Goal: Information Seeking & Learning: Learn about a topic

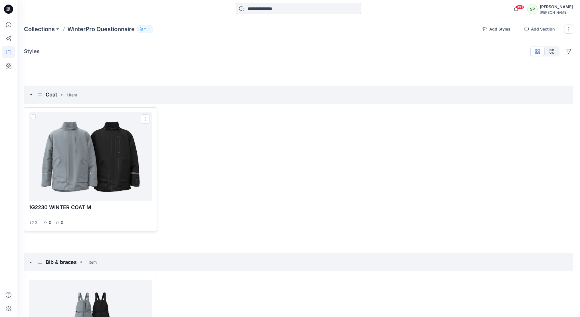
click at [84, 168] on div at bounding box center [90, 156] width 119 height 84
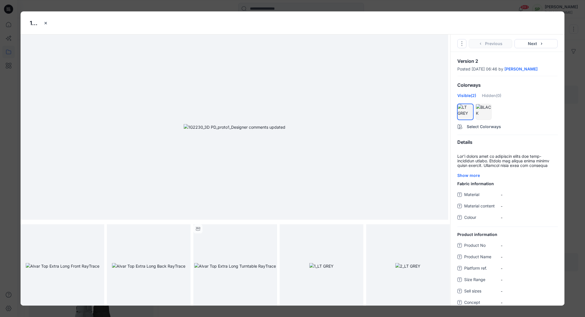
click at [254, 130] on img at bounding box center [235, 127] width 102 height 6
click at [70, 263] on img at bounding box center [63, 266] width 74 height 6
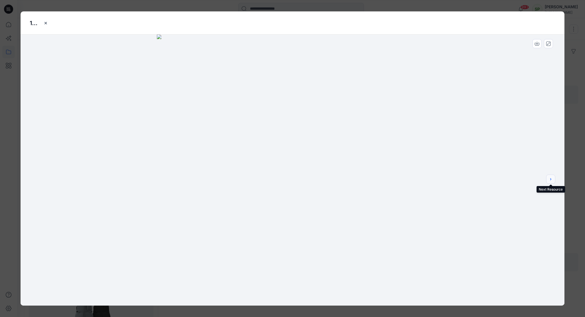
click at [549, 178] on icon "next" at bounding box center [550, 179] width 5 height 5
click at [554, 180] on button "next" at bounding box center [550, 179] width 9 height 9
click at [45, 23] on icon "close-btn" at bounding box center [46, 23] width 2 height 2
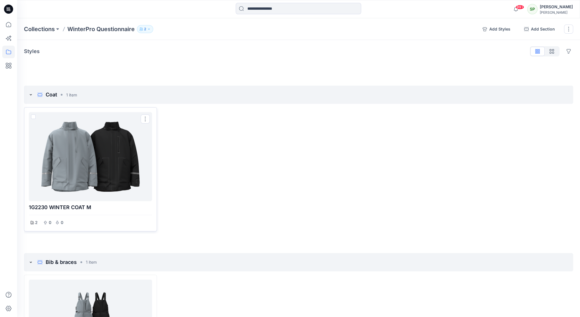
click at [112, 153] on div at bounding box center [90, 156] width 119 height 84
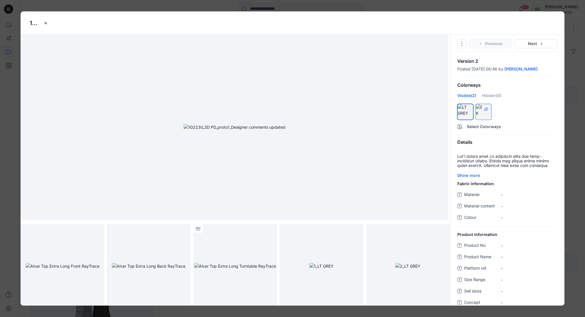
click at [487, 114] on button "hide/show colorway" at bounding box center [485, 109] width 9 height 9
click at [491, 101] on div "Hidden (1)" at bounding box center [490, 97] width 19 height 10
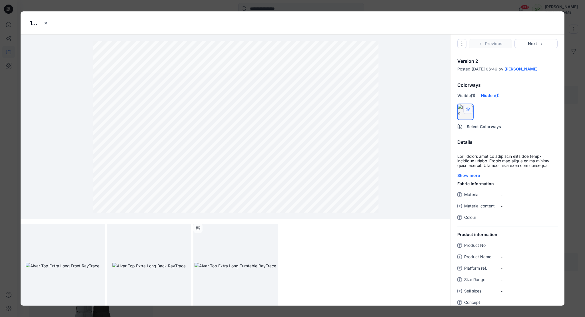
click at [468, 112] on icon "hide/show colorway" at bounding box center [467, 109] width 5 height 5
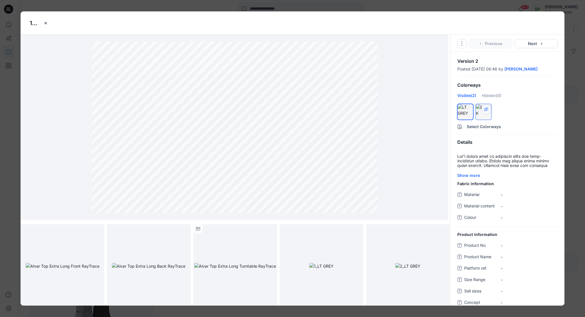
click at [480, 116] on div at bounding box center [483, 110] width 15 height 12
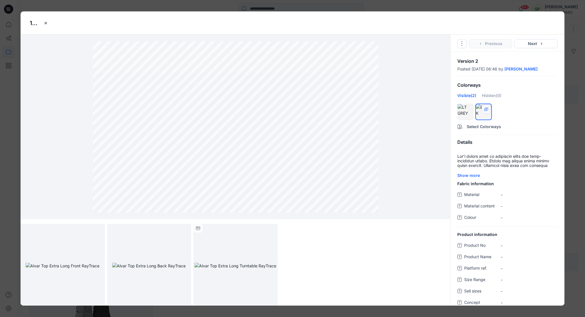
click at [478, 116] on div at bounding box center [483, 110] width 15 height 12
click at [78, 267] on img at bounding box center [63, 266] width 74 height 6
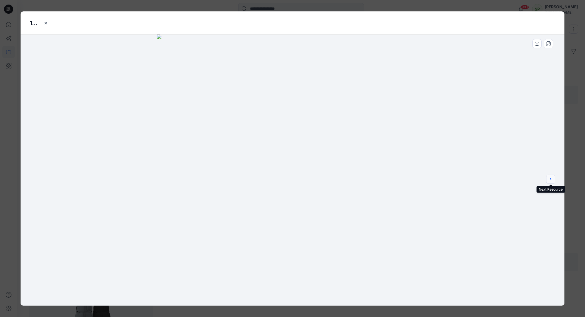
click at [552, 178] on icon "next" at bounding box center [550, 179] width 5 height 5
click at [41, 21] on button "close-btn" at bounding box center [45, 23] width 9 height 9
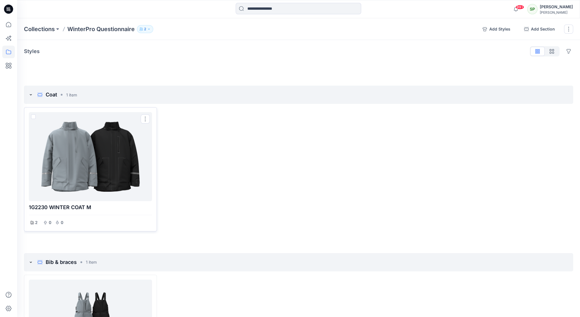
click at [65, 158] on div at bounding box center [90, 156] width 119 height 84
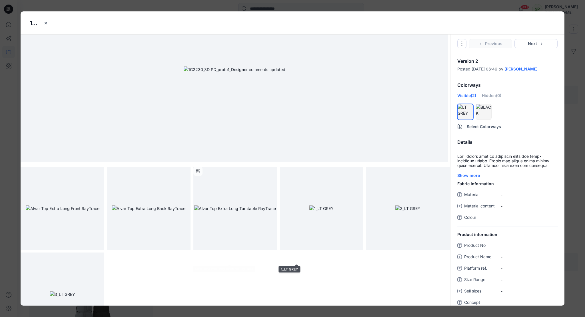
scroll to position [88, 0]
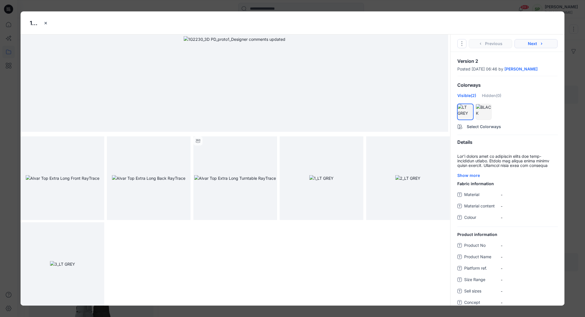
click at [539, 44] on icon "button" at bounding box center [541, 43] width 5 height 5
click at [313, 181] on img at bounding box center [321, 178] width 25 height 6
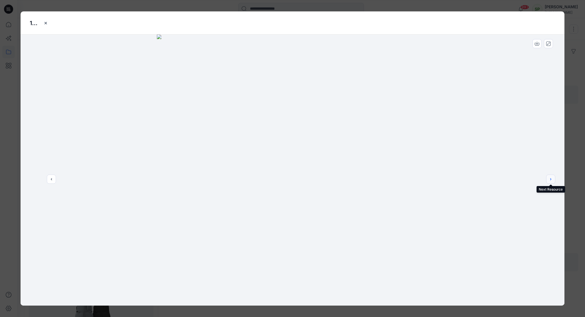
click at [551, 177] on button "next" at bounding box center [550, 179] width 9 height 9
click at [43, 23] on button "close-btn" at bounding box center [45, 23] width 9 height 9
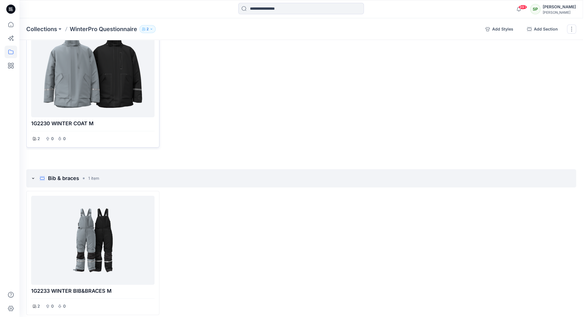
scroll to position [0, 0]
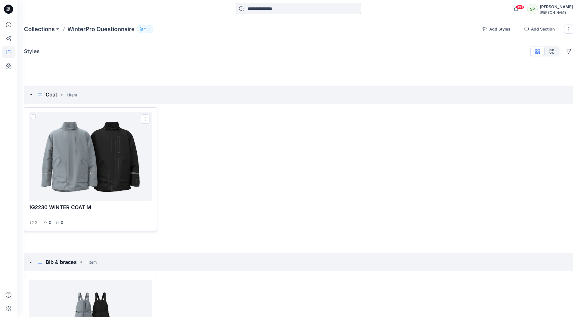
click at [82, 154] on div at bounding box center [90, 156] width 119 height 84
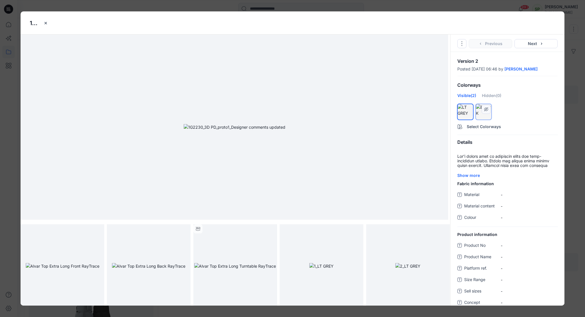
click at [478, 116] on div at bounding box center [483, 110] width 15 height 12
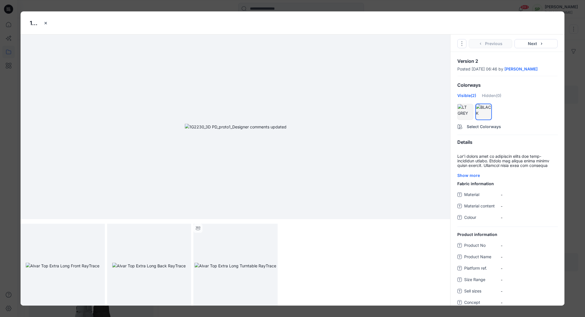
click at [286, 130] on img at bounding box center [236, 127] width 102 height 6
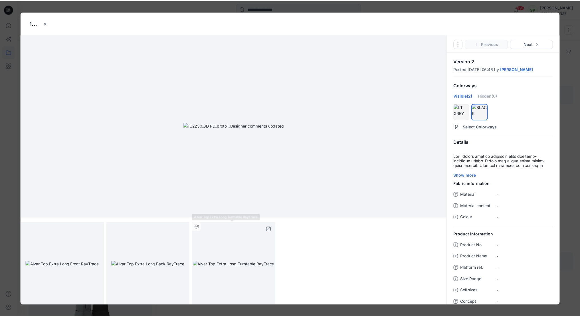
scroll to position [2, 0]
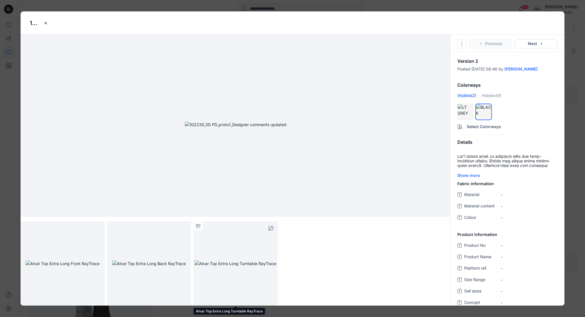
click at [232, 261] on img at bounding box center [235, 264] width 82 height 6
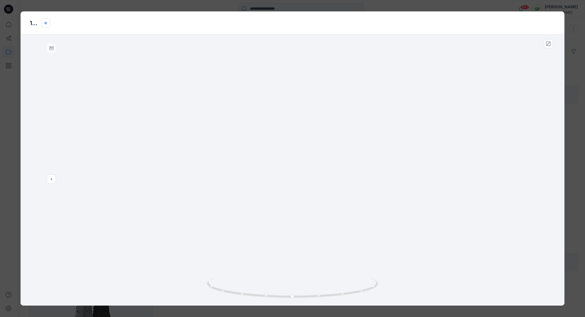
click at [47, 22] on icon "close-btn" at bounding box center [45, 23] width 5 height 5
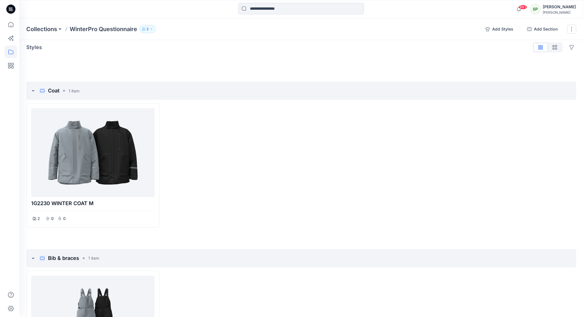
scroll to position [0, 0]
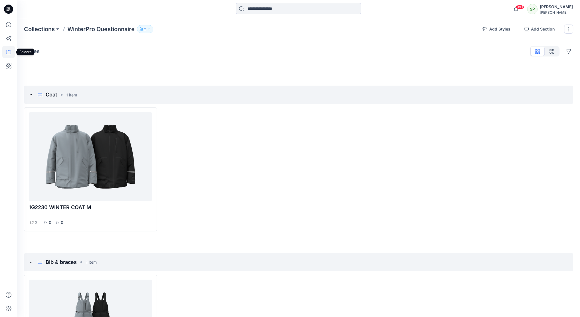
click at [6, 50] on icon at bounding box center [8, 52] width 13 height 13
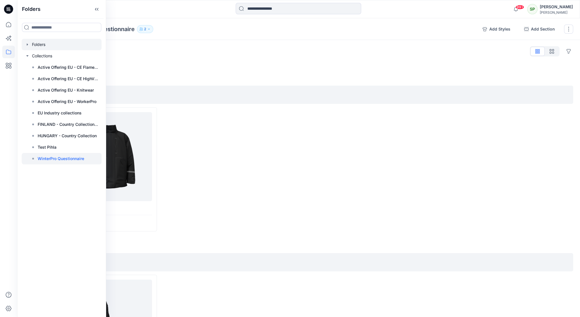
click at [45, 44] on div at bounding box center [62, 44] width 80 height 11
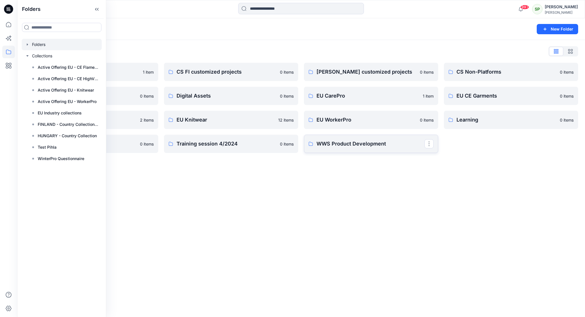
click at [363, 142] on p "WWS Product Development" at bounding box center [370, 144] width 108 height 8
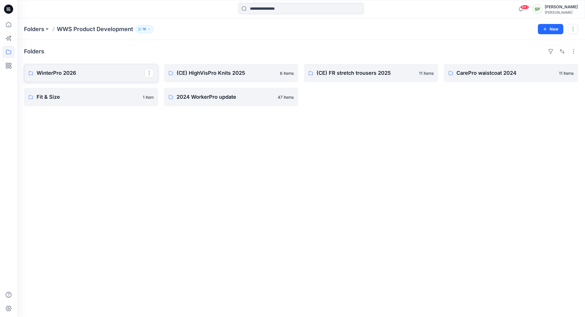
click at [105, 69] on p "WinterPro 2026" at bounding box center [91, 73] width 108 height 8
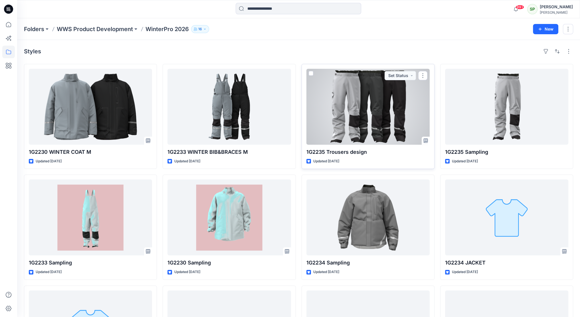
click at [404, 113] on div at bounding box center [368, 107] width 123 height 76
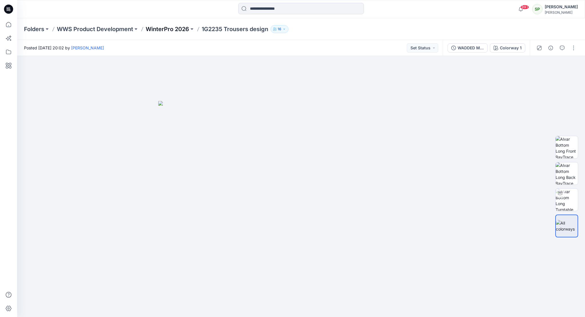
click at [162, 29] on p "WinterPro 2026" at bounding box center [167, 29] width 43 height 8
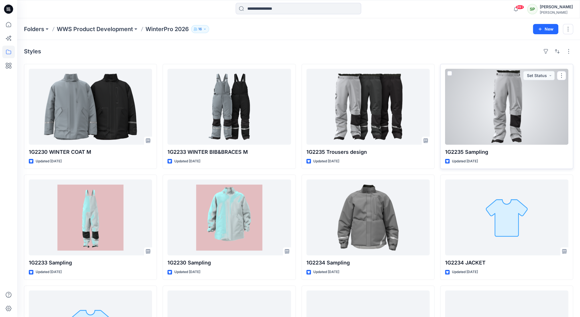
click at [515, 94] on div at bounding box center [506, 107] width 123 height 76
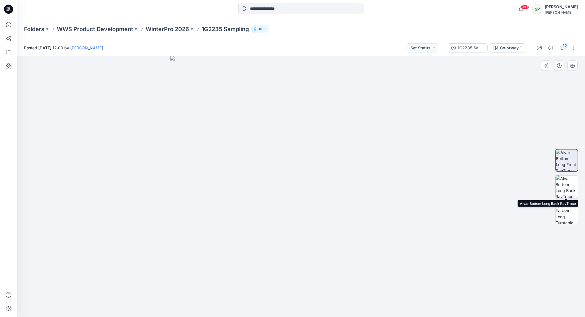
click at [570, 182] on img at bounding box center [566, 187] width 22 height 22
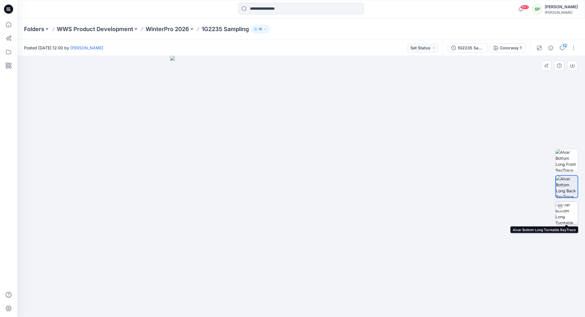
click at [568, 208] on img at bounding box center [566, 213] width 22 height 22
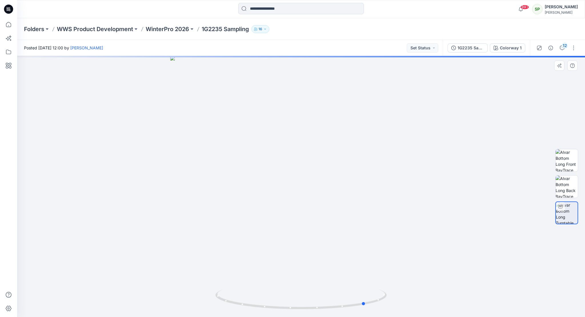
drag, startPoint x: 369, startPoint y: 306, endPoint x: 434, endPoint y: 291, distance: 66.5
click at [434, 291] on div at bounding box center [300, 186] width 567 height 261
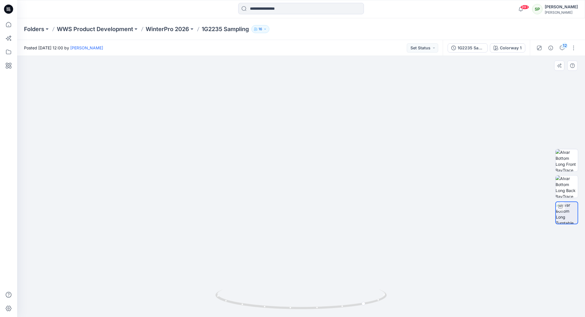
drag, startPoint x: 304, startPoint y: 267, endPoint x: 321, endPoint y: 100, distance: 167.3
click at [321, 100] on img at bounding box center [301, 114] width 406 height 406
click at [170, 27] on p "WinterPro 2026" at bounding box center [167, 29] width 43 height 8
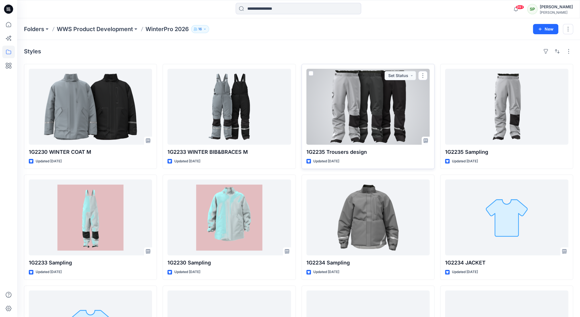
click at [383, 124] on div at bounding box center [368, 107] width 123 height 76
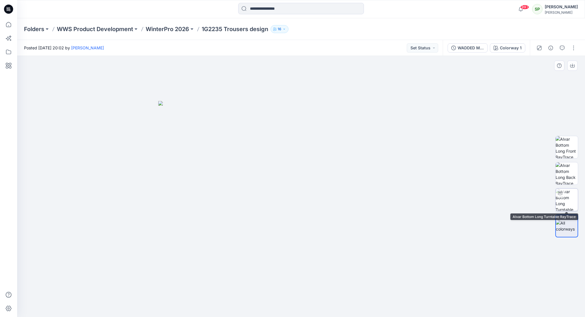
click at [565, 199] on img at bounding box center [566, 200] width 22 height 22
drag, startPoint x: 359, startPoint y: 306, endPoint x: 421, endPoint y: 303, distance: 62.6
click at [421, 303] on div at bounding box center [300, 186] width 567 height 261
drag, startPoint x: 305, startPoint y: 286, endPoint x: 317, endPoint y: 108, distance: 178.9
click at [317, 108] on img at bounding box center [301, 102] width 430 height 430
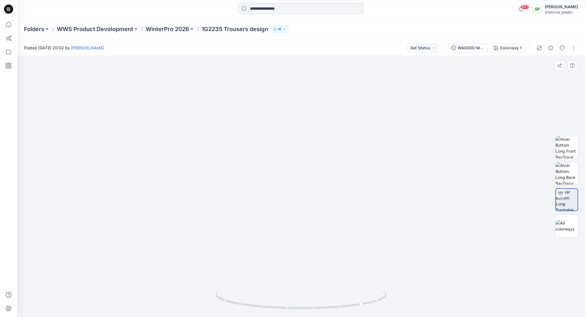
drag, startPoint x: 299, startPoint y: 261, endPoint x: 300, endPoint y: 228, distance: 33.4
click at [300, 228] on img at bounding box center [301, 39] width 557 height 557
drag, startPoint x: 376, startPoint y: 306, endPoint x: 305, endPoint y: 310, distance: 70.9
click at [305, 310] on icon at bounding box center [301, 299] width 173 height 21
click at [573, 48] on button "button" at bounding box center [573, 47] width 9 height 9
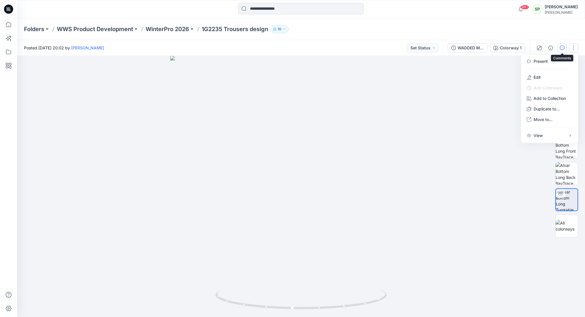
click at [563, 43] on button "button" at bounding box center [561, 47] width 9 height 9
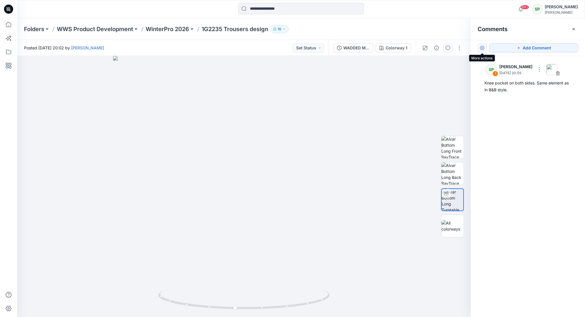
click at [484, 48] on button "button" at bounding box center [481, 47] width 9 height 9
click at [522, 71] on p "Show resolved comments" at bounding box center [506, 72] width 48 height 6
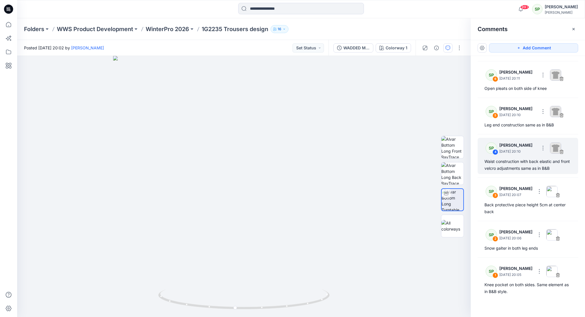
scroll to position [79, 0]
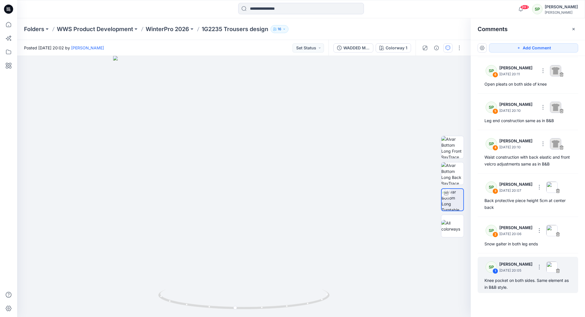
click at [536, 274] on div "SP 1 [PERSON_NAME] [DATE] 20:05" at bounding box center [520, 267] width 79 height 16
click at [511, 266] on p "[PERSON_NAME]" at bounding box center [515, 264] width 33 height 7
click at [510, 269] on p "[DATE] 20:05" at bounding box center [515, 271] width 33 height 6
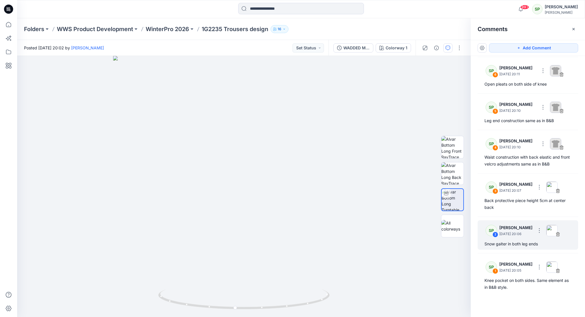
click at [513, 237] on div "SP 2 [PERSON_NAME] [DATE] 20:06" at bounding box center [520, 231] width 79 height 16
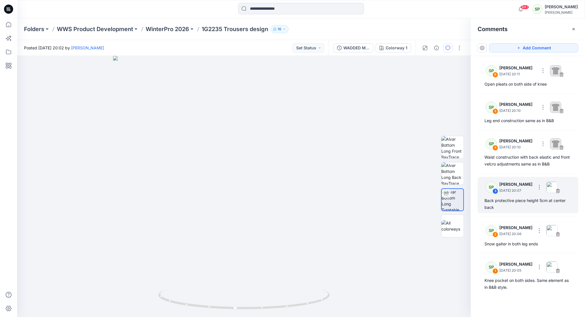
click at [513, 210] on div "Back protective piece height 5cm at center back" at bounding box center [527, 204] width 87 height 14
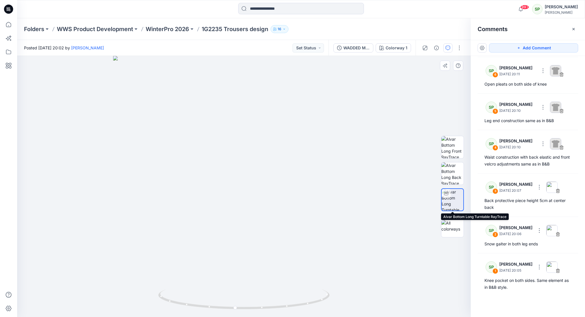
click at [458, 192] on img at bounding box center [452, 200] width 22 height 22
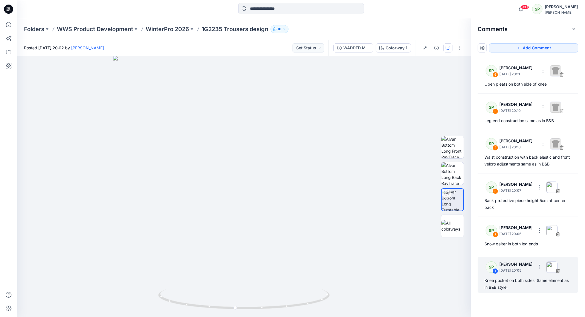
click at [527, 272] on p "[DATE] 20:05" at bounding box center [515, 271] width 33 height 6
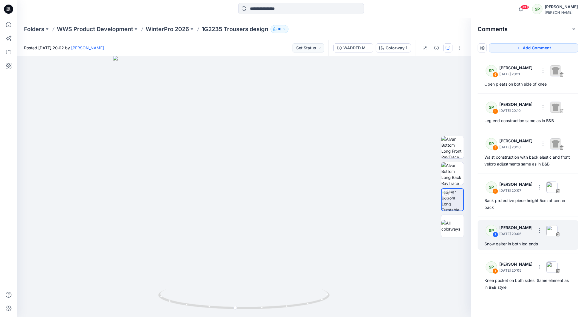
click at [518, 232] on p "[DATE] 20:06" at bounding box center [515, 234] width 33 height 6
click at [277, 193] on div at bounding box center [243, 186] width 453 height 261
click at [349, 211] on div at bounding box center [243, 186] width 453 height 261
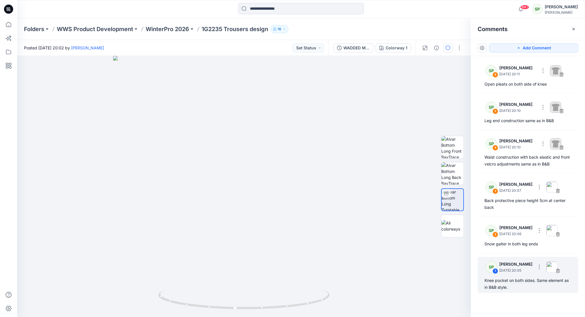
click at [514, 278] on div "Knee pocket on both sides. Same element as in B&B style." at bounding box center [527, 284] width 87 height 14
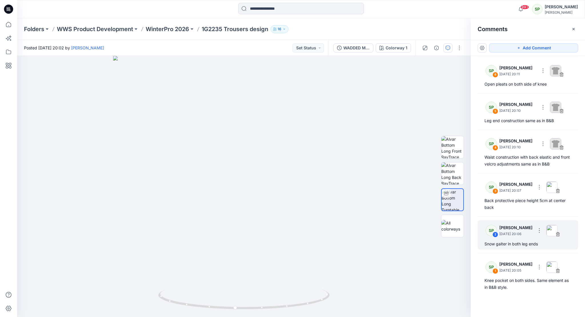
click at [503, 233] on p "[DATE] 20:06" at bounding box center [515, 234] width 33 height 6
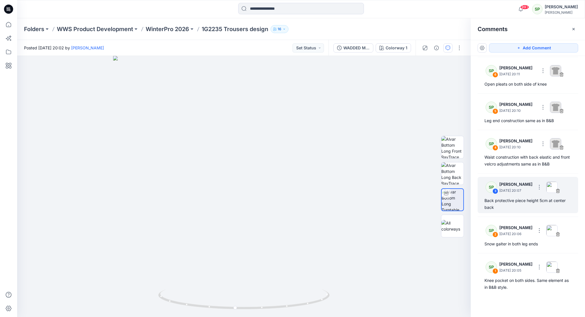
click at [514, 194] on div "SP 3 [PERSON_NAME] [DATE] 20:07" at bounding box center [520, 187] width 79 height 16
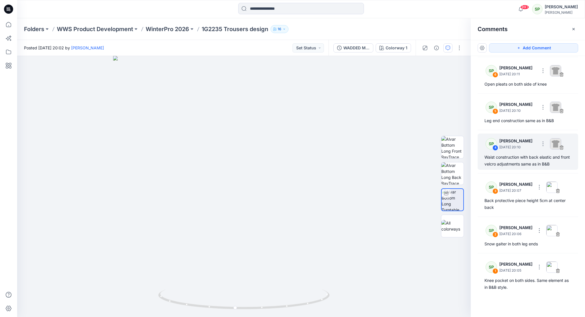
click at [512, 155] on div "Waist construction with back elastic and front velcro adjustments same as in B&B" at bounding box center [527, 161] width 87 height 14
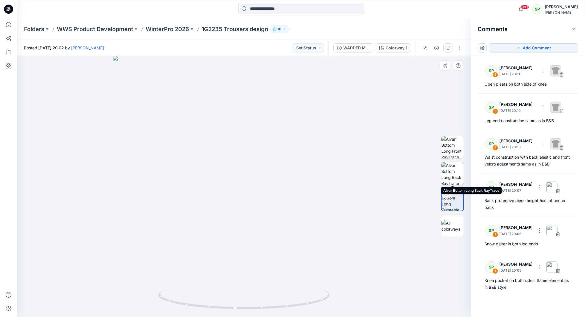
click at [450, 170] on img at bounding box center [452, 173] width 22 height 22
click at [452, 160] on div at bounding box center [452, 186] width 23 height 143
click at [451, 149] on img at bounding box center [452, 147] width 22 height 22
click at [453, 174] on img at bounding box center [452, 173] width 22 height 22
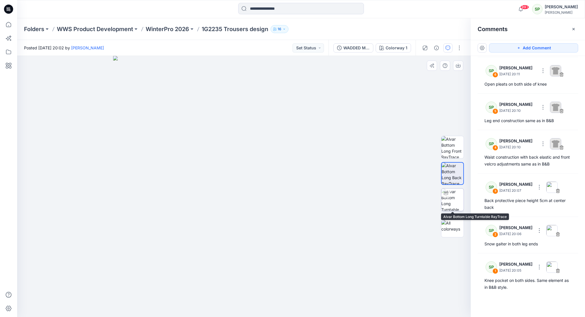
click at [454, 194] on img at bounding box center [452, 200] width 22 height 22
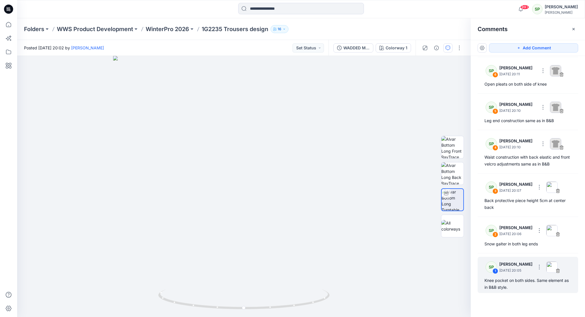
click at [515, 270] on p "[DATE] 20:05" at bounding box center [515, 271] width 33 height 6
click at [492, 265] on div "SP" at bounding box center [490, 266] width 11 height 11
click at [496, 269] on div "1" at bounding box center [495, 271] width 6 height 6
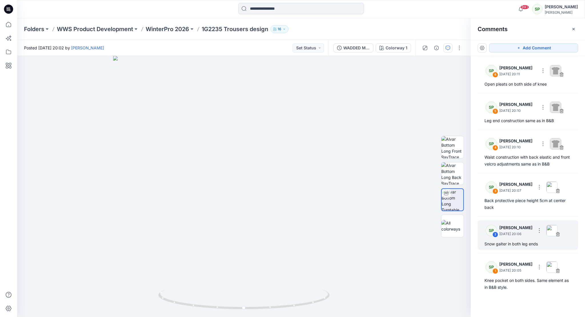
click at [516, 228] on p "[PERSON_NAME]" at bounding box center [515, 227] width 33 height 7
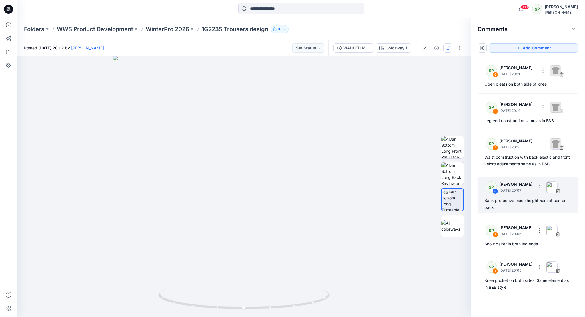
click at [511, 177] on div "SP 3 [PERSON_NAME] [DATE] 20:07 Back protective piece height 5cm at center back" at bounding box center [527, 195] width 100 height 36
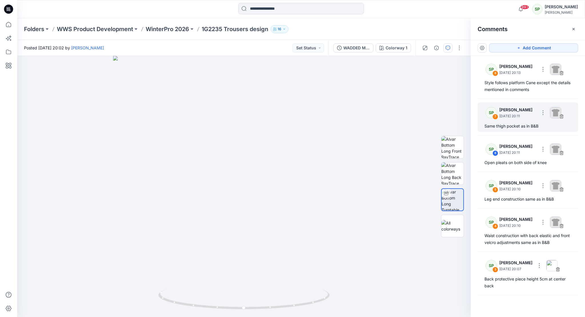
scroll to position [0, 0]
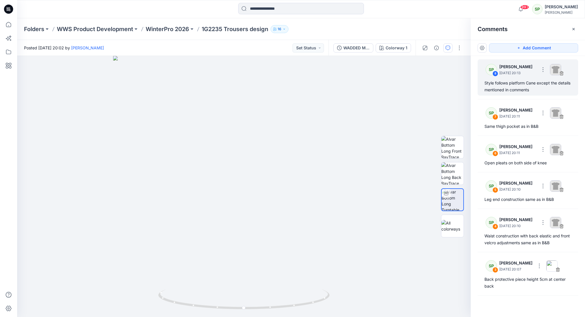
click at [526, 82] on div "Style follows platform Cane except the details mentioned in comments" at bounding box center [527, 87] width 87 height 14
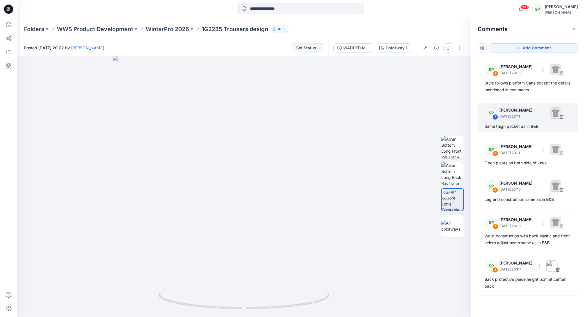
click at [520, 116] on p "[DATE] 20:11" at bounding box center [517, 117] width 37 height 6
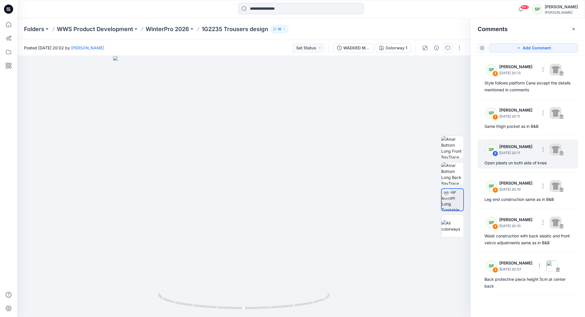
click at [520, 160] on div "Open pleats on both side of knee" at bounding box center [527, 163] width 87 height 7
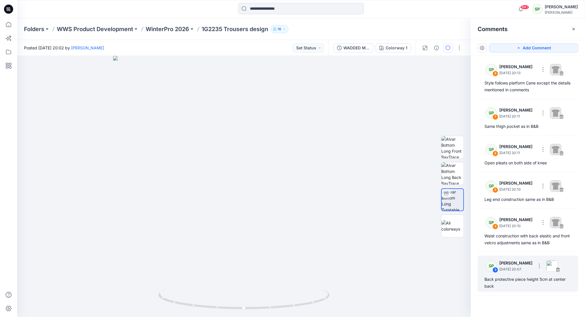
click at [520, 264] on p "[PERSON_NAME]" at bounding box center [515, 263] width 33 height 7
click at [505, 267] on p "[DATE] 20:07" at bounding box center [515, 270] width 33 height 6
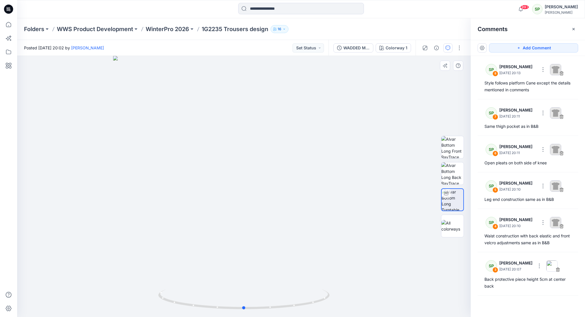
click at [356, 220] on div at bounding box center [243, 186] width 453 height 261
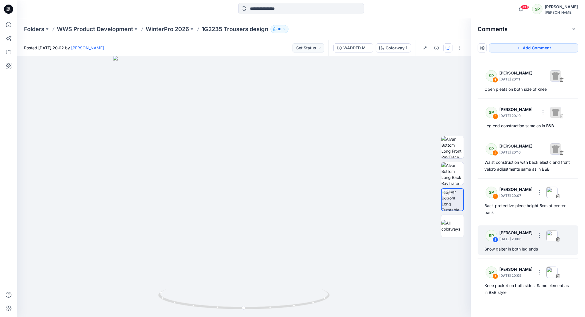
scroll to position [79, 0]
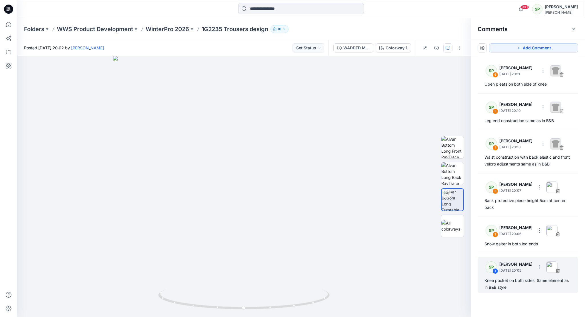
click at [508, 265] on p "[PERSON_NAME]" at bounding box center [515, 264] width 33 height 7
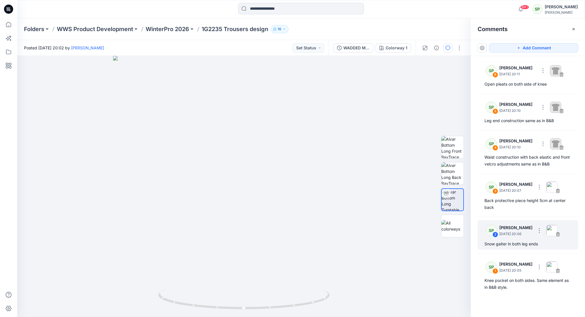
click at [515, 231] on p "[DATE] 20:06" at bounding box center [515, 234] width 33 height 6
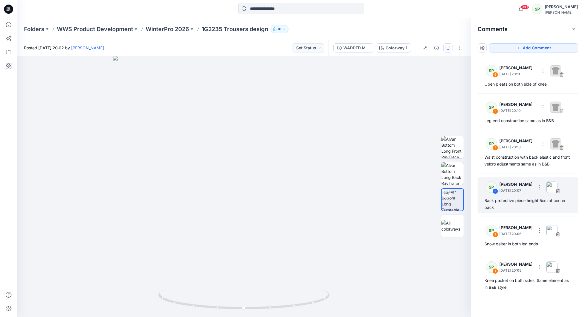
click at [526, 192] on p "[DATE] 20:07" at bounding box center [515, 191] width 33 height 6
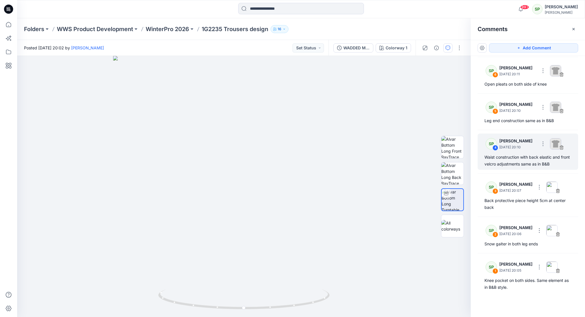
click at [508, 150] on div "SP 4 [PERSON_NAME] [DATE] 20:10" at bounding box center [520, 144] width 79 height 16
click at [510, 150] on div "SP 4 [PERSON_NAME] [DATE] 20:10" at bounding box center [520, 144] width 79 height 16
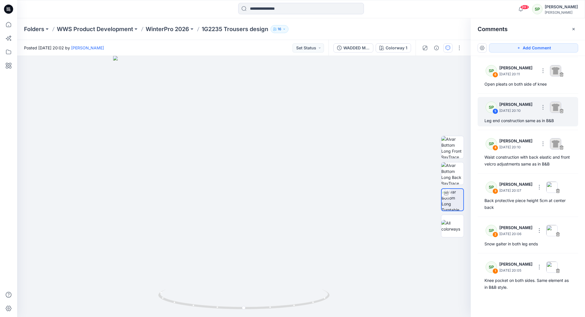
click at [517, 118] on div "Leg end construction same as in B&B" at bounding box center [527, 120] width 87 height 7
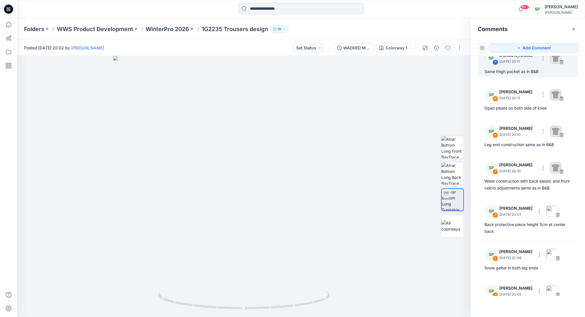
scroll to position [0, 0]
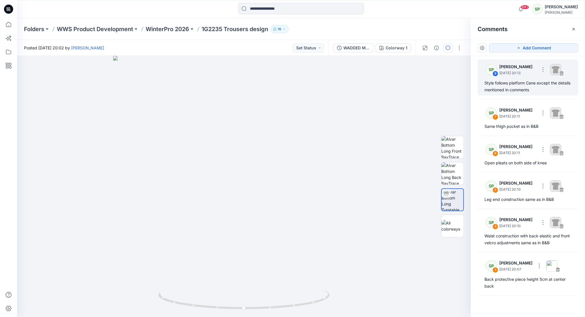
click at [502, 71] on p "[DATE] 20:13" at bounding box center [517, 73] width 37 height 6
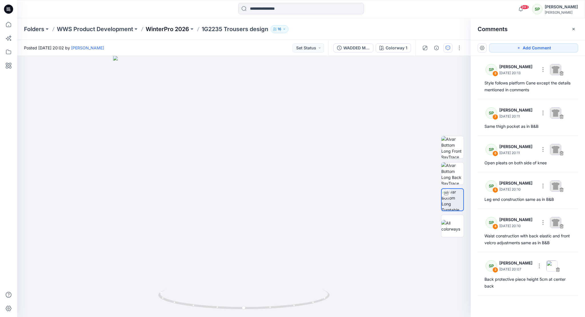
click at [171, 28] on p "WinterPro 2026" at bounding box center [167, 29] width 43 height 8
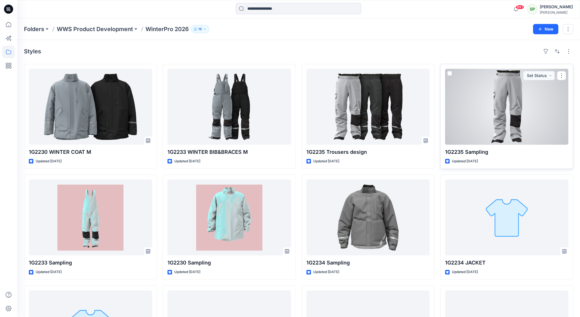
click at [508, 106] on div at bounding box center [506, 107] width 123 height 76
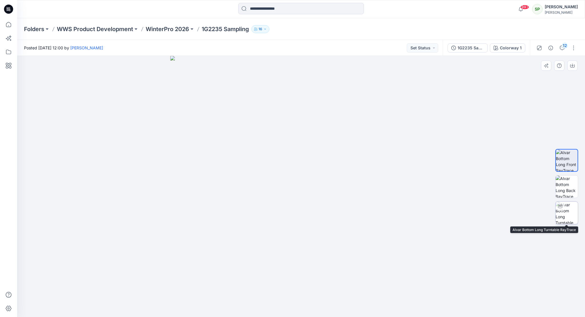
click at [566, 206] on img at bounding box center [566, 213] width 22 height 22
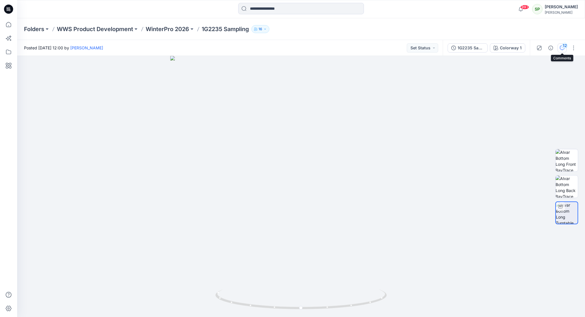
click at [564, 46] on div "12" at bounding box center [564, 46] width 6 height 6
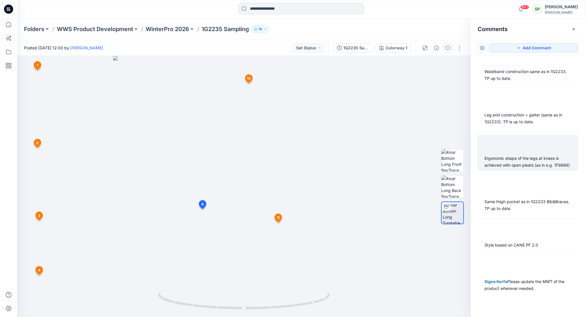
scroll to position [279, 0]
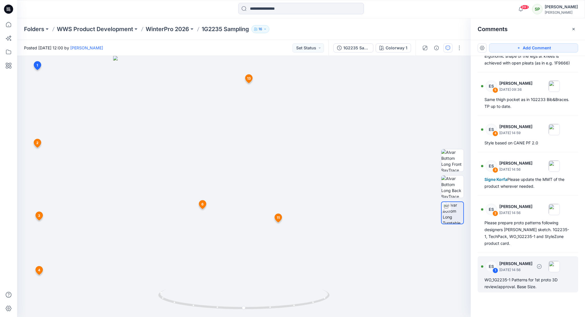
click at [531, 277] on div "WO_1G2235-1 Patterns for 1st proto 3D review/approval. Base Size." at bounding box center [527, 284] width 87 height 14
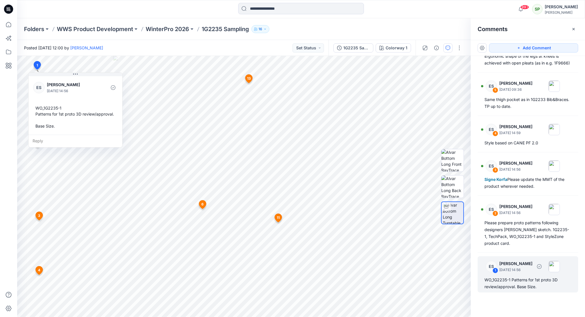
click at [530, 274] on div "ES 1 [PERSON_NAME] [DATE] 14:56" at bounding box center [520, 267] width 79 height 16
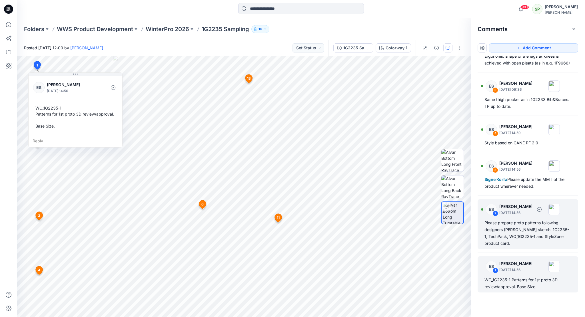
click at [532, 221] on div "Please prepare proto patterns following designers [PERSON_NAME] sketch. 1G2235-…" at bounding box center [527, 233] width 87 height 27
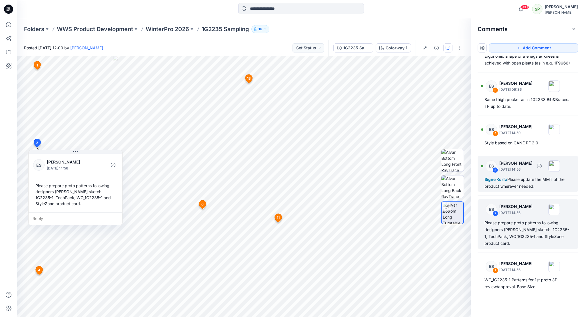
click at [518, 174] on div "ES 3 [PERSON_NAME] [DATE] 14:56 Signe Korfa Please update the MMT of the produc…" at bounding box center [527, 174] width 100 height 36
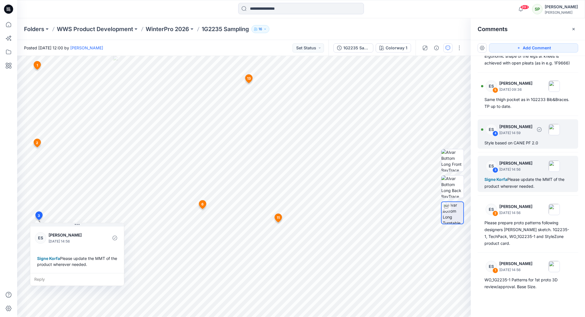
click at [523, 130] on p "[PERSON_NAME]" at bounding box center [515, 126] width 33 height 7
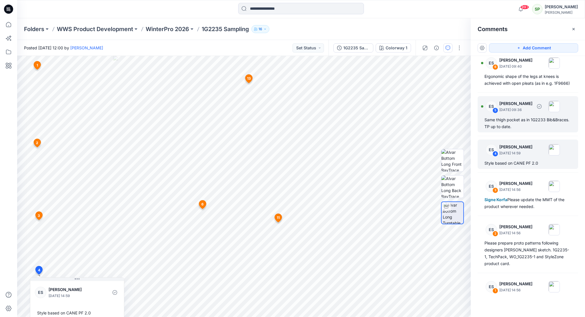
scroll to position [251, 0]
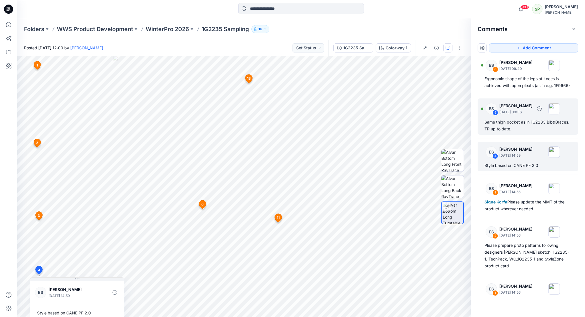
click at [510, 116] on div "ES 5 [PERSON_NAME] [DATE] 09:36" at bounding box center [520, 109] width 79 height 16
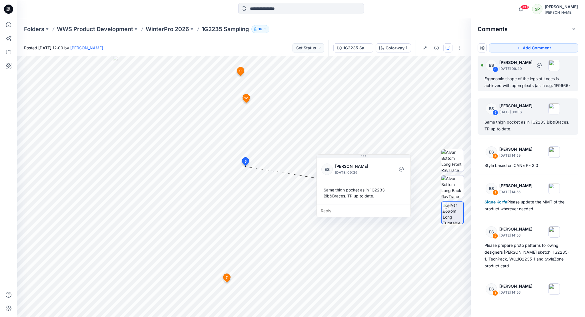
click at [514, 82] on div "Ergonomic shape of the legs at knees is achieved with open pleats (as in e.g. 1…" at bounding box center [527, 82] width 87 height 14
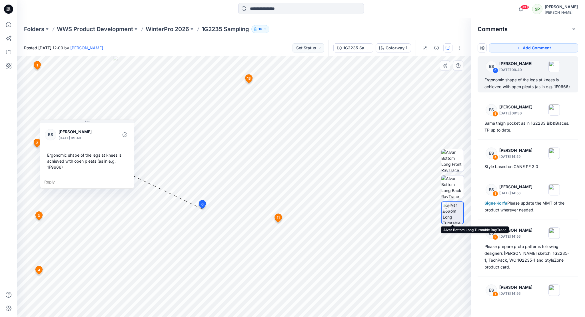
click at [451, 209] on img at bounding box center [452, 213] width 21 height 22
click at [455, 188] on img at bounding box center [452, 187] width 22 height 22
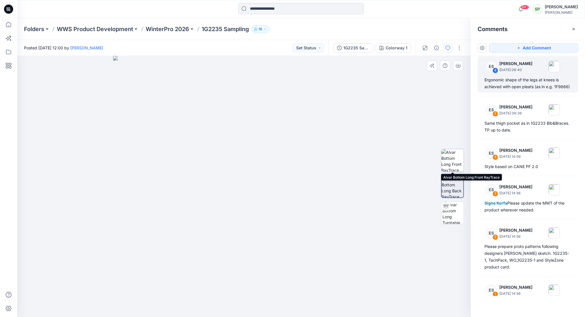
click at [451, 162] on img at bounding box center [452, 160] width 22 height 22
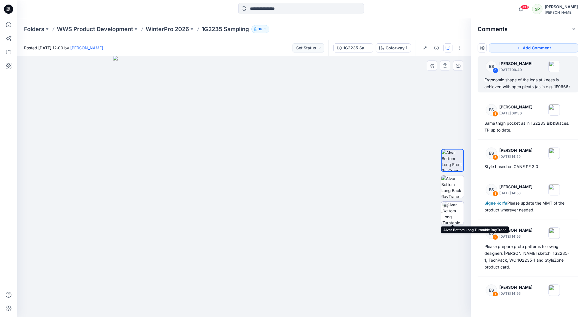
click at [452, 211] on img at bounding box center [452, 213] width 21 height 22
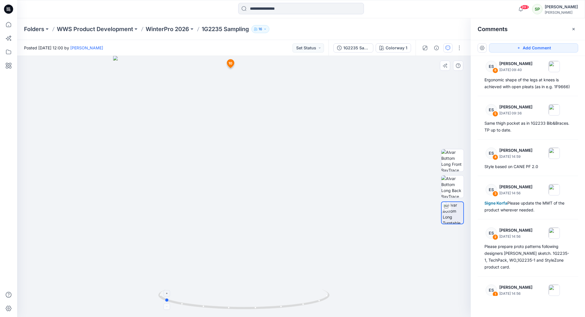
drag, startPoint x: 274, startPoint y: 313, endPoint x: 194, endPoint y: 304, distance: 80.1
click at [194, 304] on div at bounding box center [243, 186] width 453 height 261
drag, startPoint x: 319, startPoint y: 303, endPoint x: 284, endPoint y: 305, distance: 35.5
click at [284, 305] on icon at bounding box center [244, 299] width 173 height 21
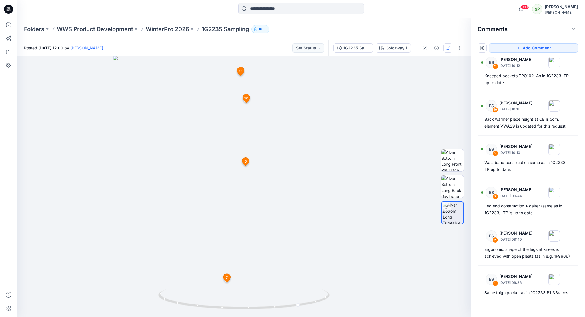
scroll to position [79, 0]
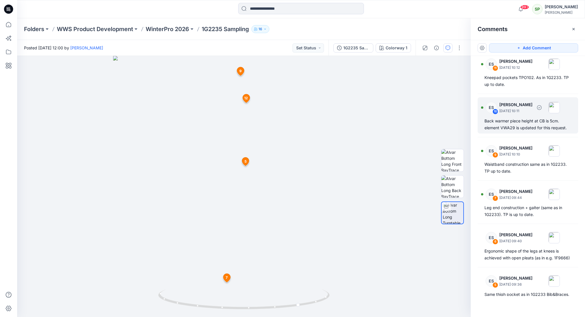
click at [518, 119] on div "Back warmer piece height at CB is 5cm. element VWA29 is updated for this reques…" at bounding box center [527, 125] width 87 height 14
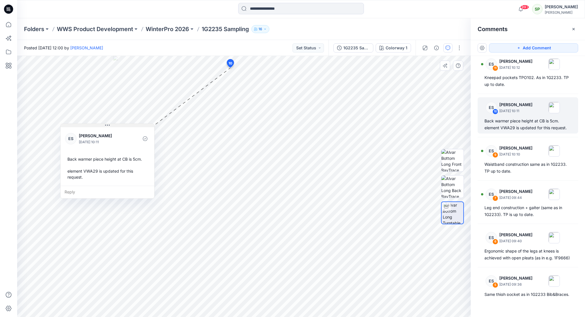
drag, startPoint x: 59, startPoint y: 125, endPoint x: 118, endPoint y: 131, distance: 59.6
click at [118, 127] on button at bounding box center [108, 125] width 94 height 3
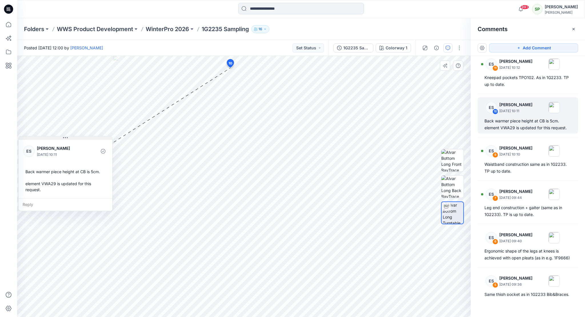
drag, startPoint x: 128, startPoint y: 130, endPoint x: 19, endPoint y: 138, distance: 109.3
click at [19, 138] on button at bounding box center [66, 137] width 94 height 3
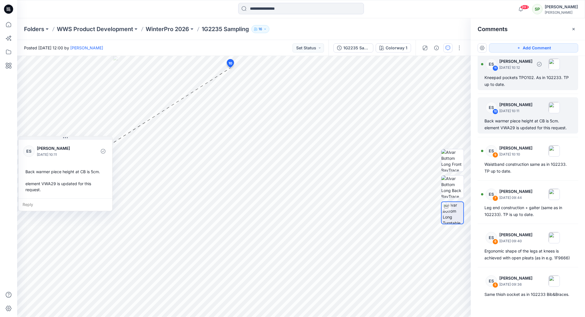
click at [513, 77] on div "Kneepad pockets TPO102. As in 1G2233. TP up to date." at bounding box center [527, 81] width 87 height 14
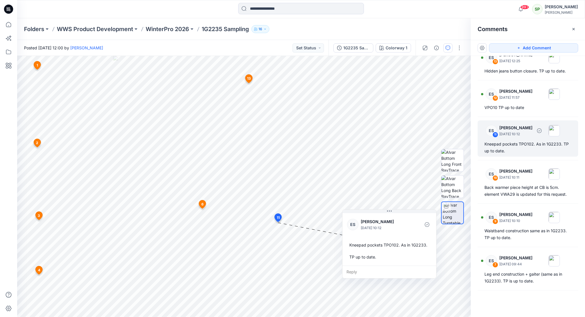
scroll to position [0, 0]
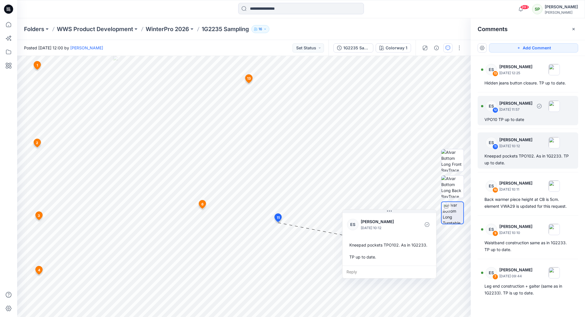
click at [514, 102] on p "[PERSON_NAME]" at bounding box center [515, 103] width 33 height 7
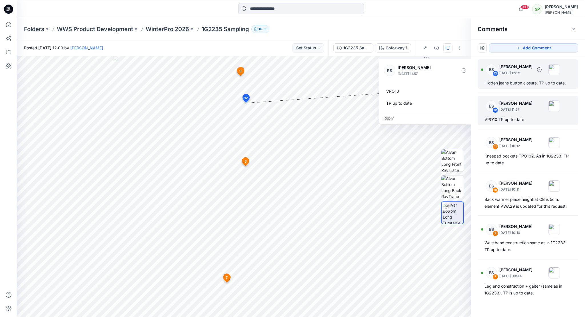
click at [519, 71] on p "[DATE] 12:25" at bounding box center [515, 73] width 33 height 6
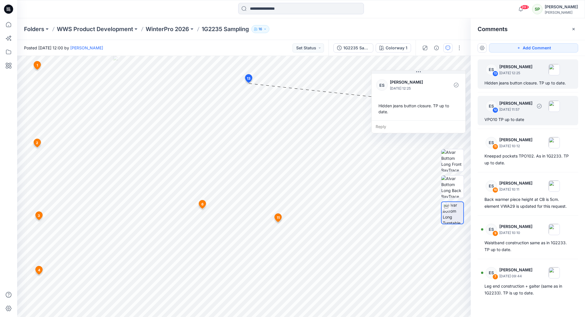
click at [508, 112] on div "ES 12 [PERSON_NAME] [DATE] 11:57" at bounding box center [520, 106] width 79 height 16
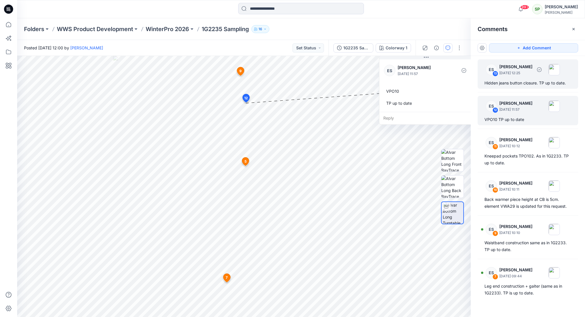
click at [514, 76] on div "ES 13 [PERSON_NAME] [DATE] 12:25" at bounding box center [520, 70] width 79 height 16
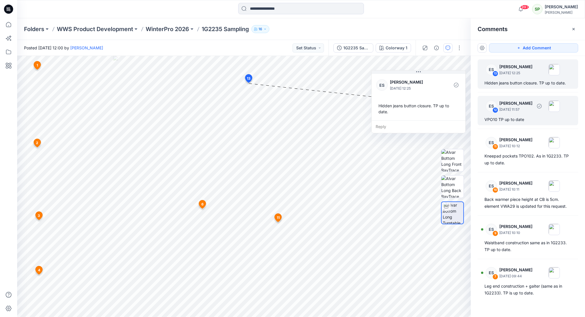
click at [508, 114] on div "ES 12 [PERSON_NAME] [DATE] 11:57 VPO10 TP up to date" at bounding box center [527, 110] width 100 height 29
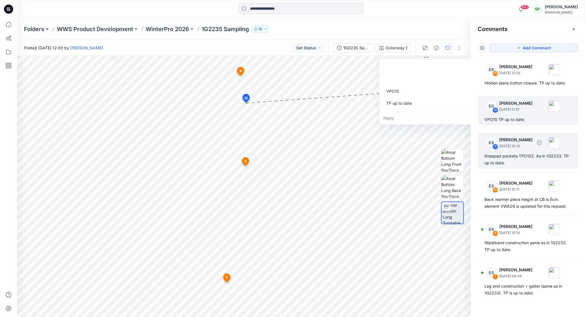
click at [508, 133] on div "ES 11 [PERSON_NAME] [DATE] 10:12 Kneepad pockets TPO102. As in 1G2233. TP up to…" at bounding box center [527, 150] width 100 height 36
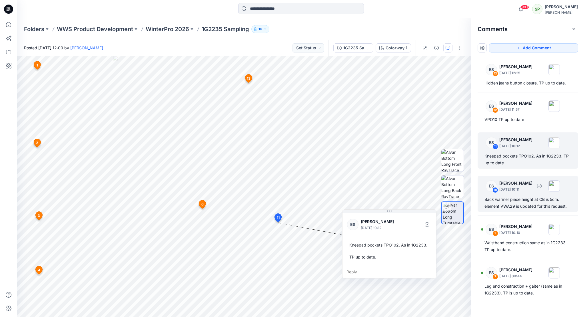
click at [519, 190] on p "[DATE] 10:11" at bounding box center [515, 190] width 33 height 6
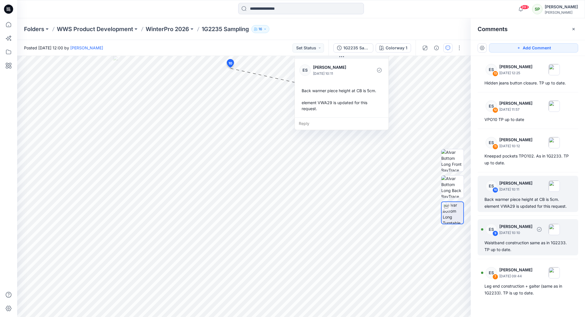
click at [518, 226] on p "[PERSON_NAME]" at bounding box center [515, 226] width 33 height 7
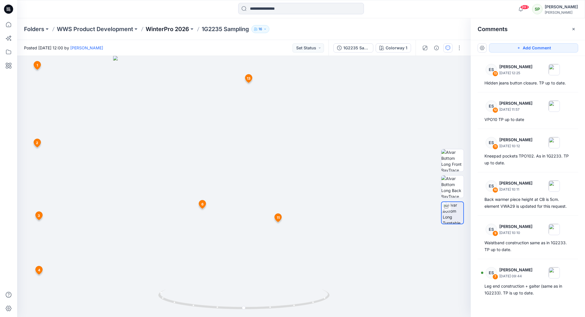
click at [176, 27] on p "WinterPro 2026" at bounding box center [167, 29] width 43 height 8
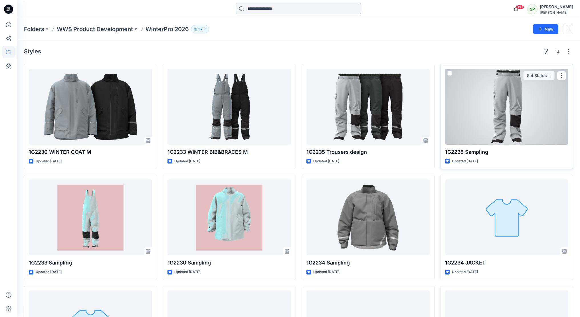
click at [512, 118] on div at bounding box center [506, 107] width 123 height 76
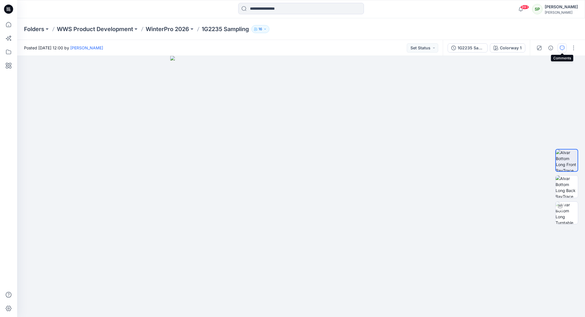
click at [561, 48] on icon "button" at bounding box center [561, 48] width 5 height 5
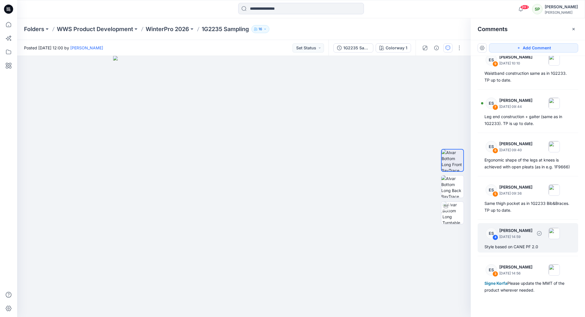
scroll to position [171, 0]
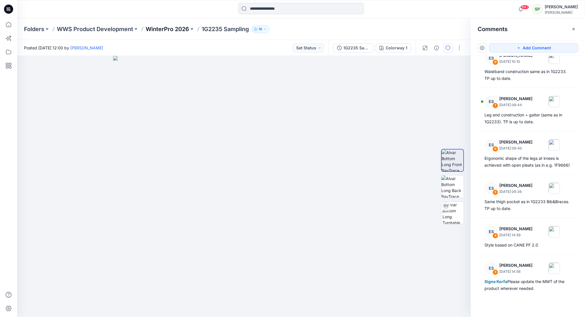
click at [166, 28] on p "WinterPro 2026" at bounding box center [167, 29] width 43 height 8
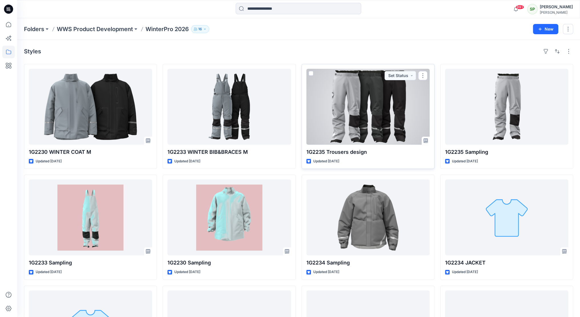
click at [374, 120] on div at bounding box center [368, 107] width 123 height 76
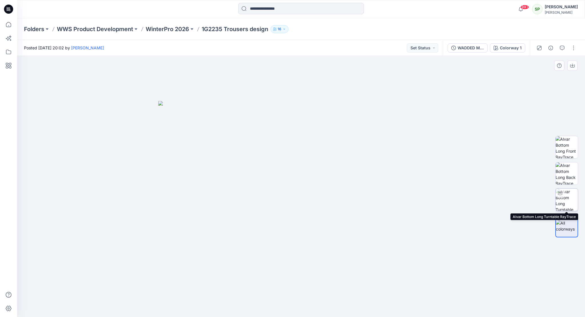
click at [567, 199] on img at bounding box center [566, 200] width 22 height 22
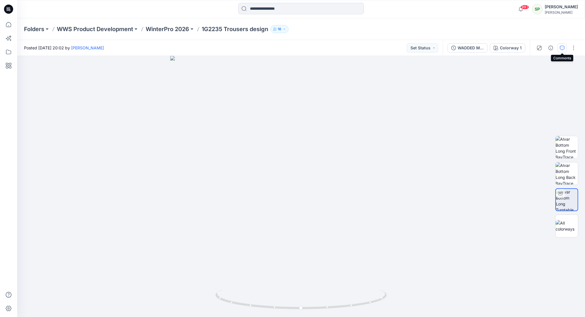
click at [561, 48] on icon "button" at bounding box center [561, 48] width 5 height 5
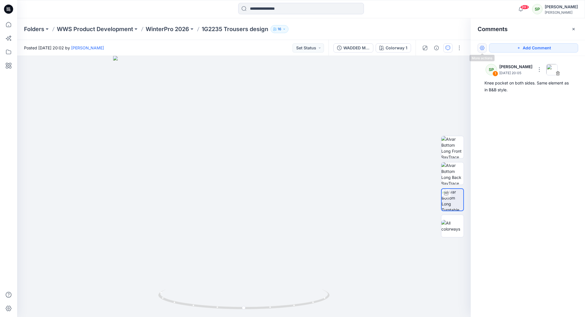
click at [482, 47] on button "button" at bounding box center [481, 47] width 9 height 9
click at [516, 72] on p "Show resolved comments" at bounding box center [506, 72] width 48 height 6
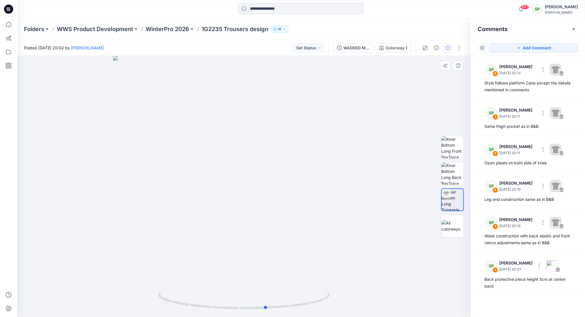
drag, startPoint x: 322, startPoint y: 303, endPoint x: 173, endPoint y: 256, distance: 156.0
click at [173, 256] on div at bounding box center [243, 186] width 453 height 261
drag, startPoint x: 309, startPoint y: 305, endPoint x: 257, endPoint y: 306, distance: 52.5
click at [257, 306] on icon at bounding box center [244, 299] width 173 height 21
click at [453, 143] on img at bounding box center [452, 147] width 22 height 22
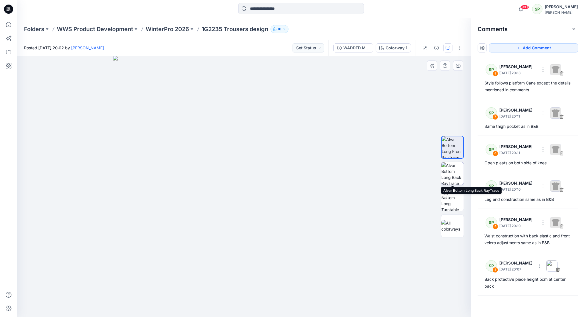
click at [456, 171] on img at bounding box center [452, 173] width 22 height 22
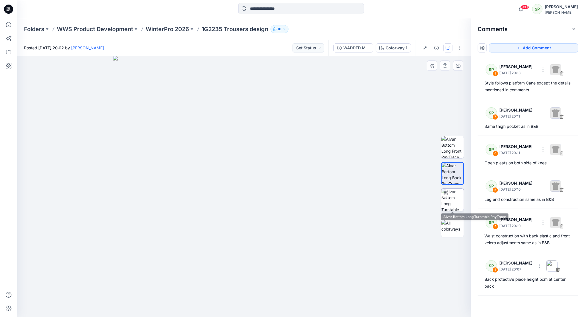
click at [454, 196] on img at bounding box center [452, 200] width 22 height 22
drag, startPoint x: 297, startPoint y: 309, endPoint x: 183, endPoint y: 253, distance: 126.9
click at [183, 253] on div at bounding box center [243, 186] width 453 height 261
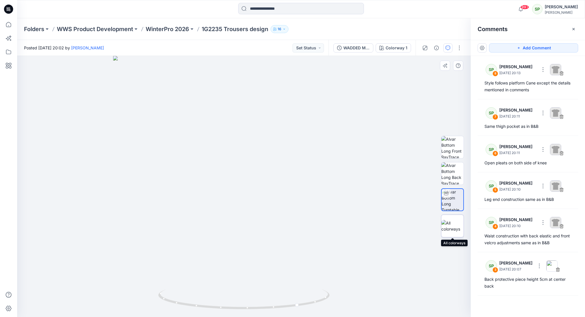
click at [453, 232] on img at bounding box center [452, 226] width 22 height 12
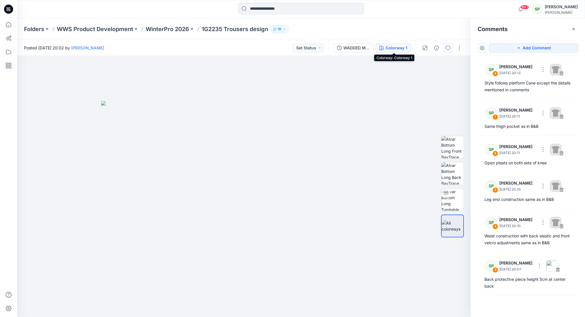
click at [397, 47] on div "Colorway 1" at bounding box center [396, 48] width 22 height 6
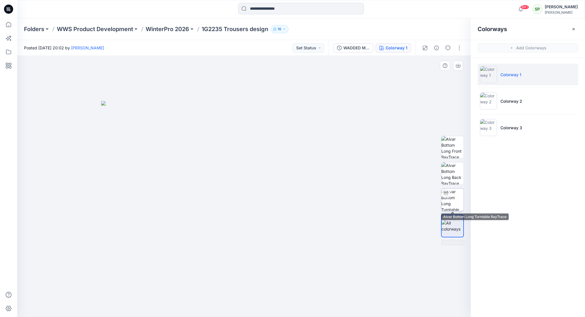
click at [457, 200] on img at bounding box center [452, 200] width 22 height 22
click at [446, 45] on div at bounding box center [441, 48] width 53 height 16
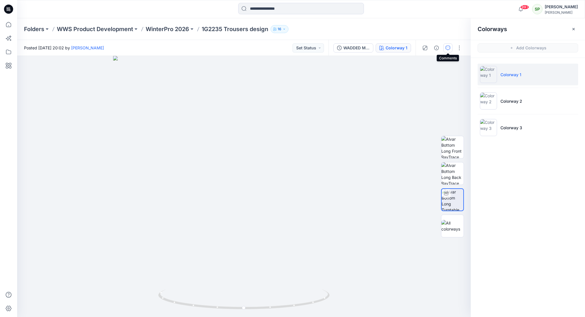
click at [447, 46] on icon "button" at bounding box center [447, 48] width 5 height 5
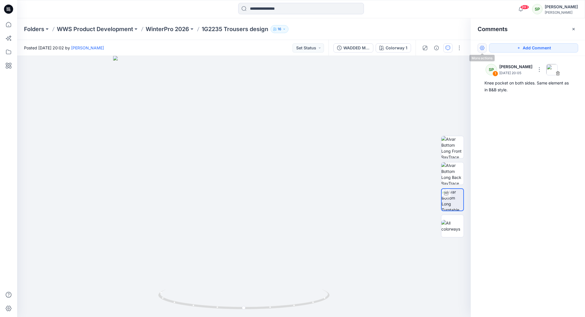
click at [482, 47] on button "button" at bounding box center [481, 47] width 9 height 9
click at [504, 72] on p "Show resolved comments" at bounding box center [506, 72] width 48 height 6
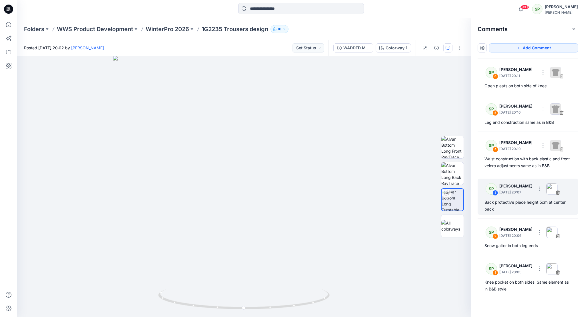
scroll to position [79, 0]
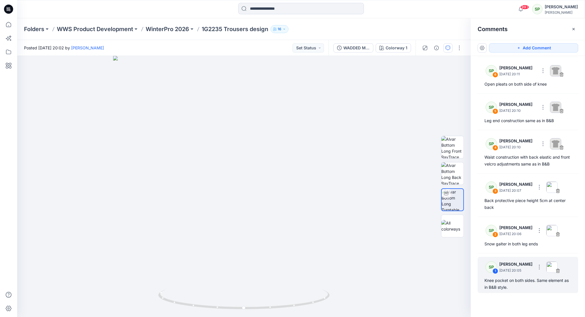
click at [521, 272] on p "[DATE] 20:05" at bounding box center [515, 271] width 33 height 6
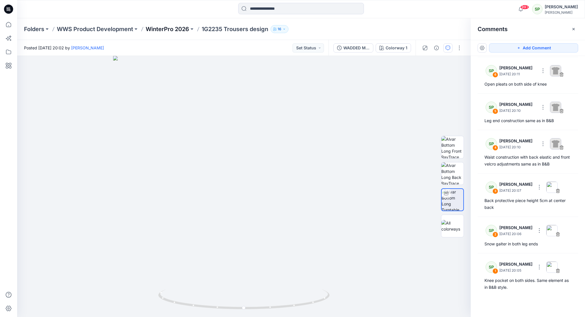
click at [185, 28] on p "WinterPro 2026" at bounding box center [167, 29] width 43 height 8
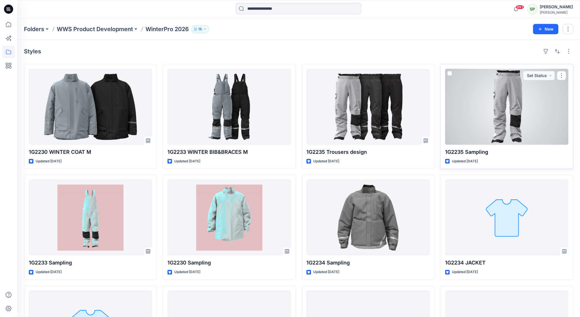
click at [520, 119] on div at bounding box center [506, 107] width 123 height 76
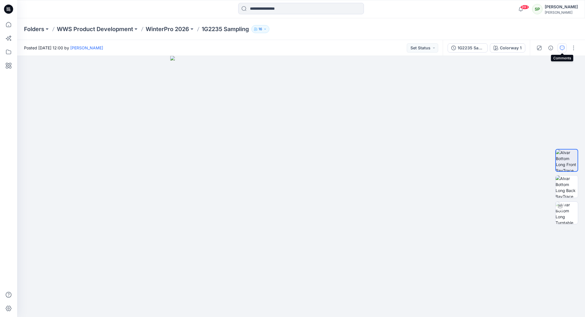
click at [563, 48] on icon "button" at bounding box center [561, 48] width 5 height 5
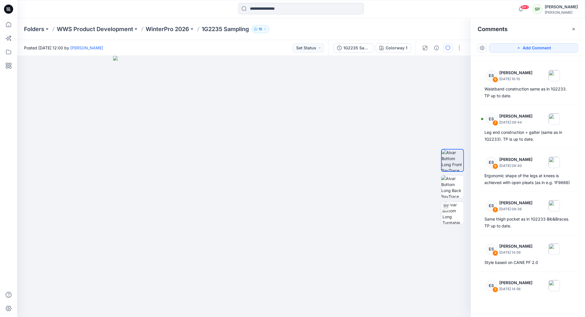
scroll to position [279, 0]
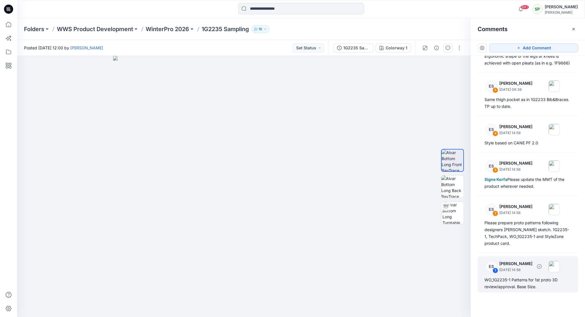
click at [516, 271] on p "[DATE] 14:56" at bounding box center [515, 270] width 33 height 6
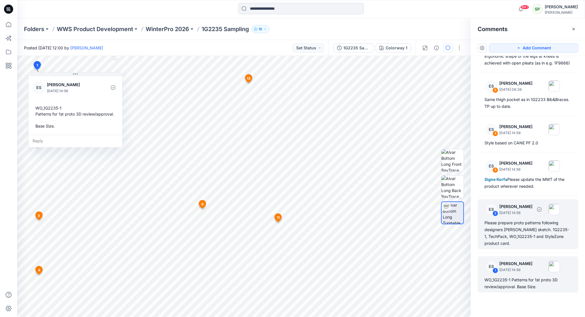
click at [518, 220] on div "Please prepare proto patterns following designers [PERSON_NAME] sketch. 1G2235-…" at bounding box center [527, 233] width 87 height 27
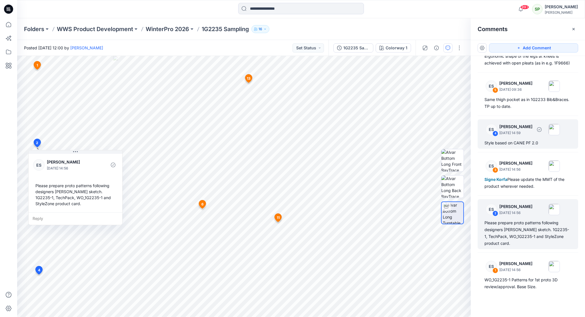
click at [514, 133] on p "[DATE] 14:59" at bounding box center [515, 133] width 33 height 6
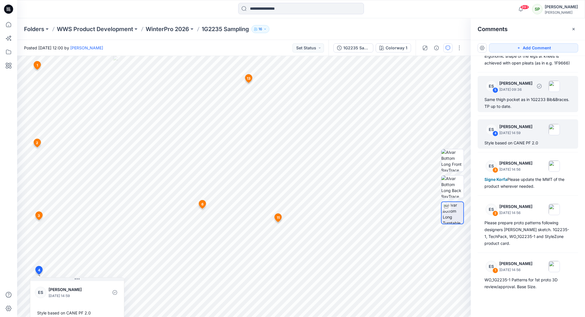
click at [513, 91] on p "[DATE] 09:36" at bounding box center [515, 90] width 33 height 6
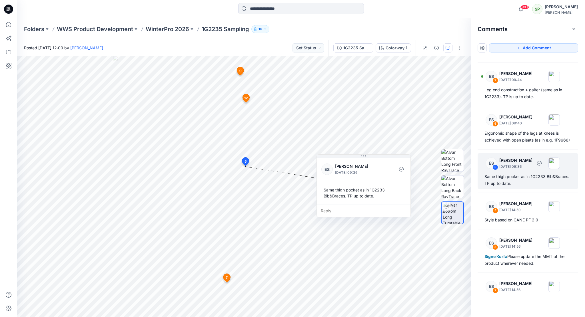
scroll to position [194, 0]
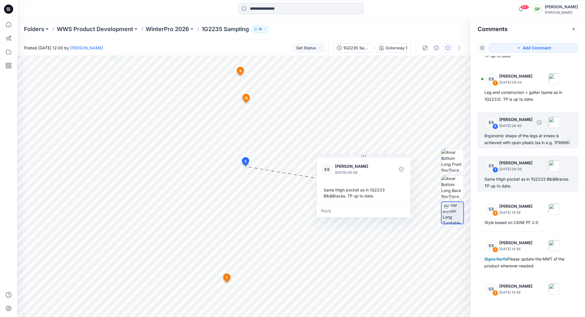
click at [516, 125] on p "[DATE] 09:40" at bounding box center [515, 126] width 33 height 6
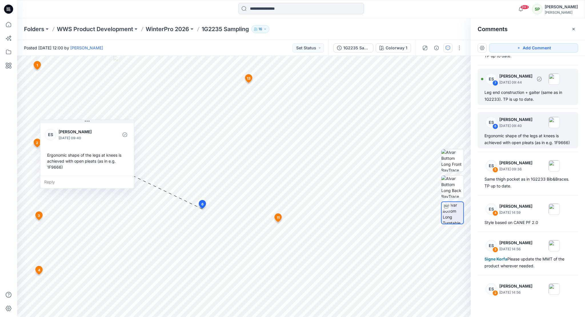
click at [515, 94] on div "Leg end construction + gaiter (same as in 1G2233). TP is up to date." at bounding box center [527, 96] width 87 height 14
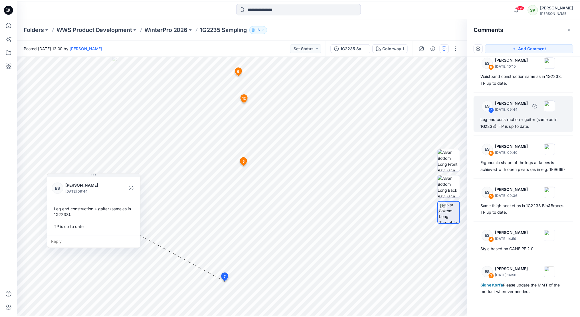
scroll to position [165, 0]
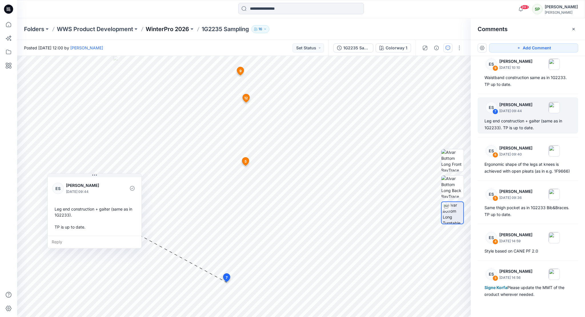
click at [176, 29] on p "WinterPro 2026" at bounding box center [167, 29] width 43 height 8
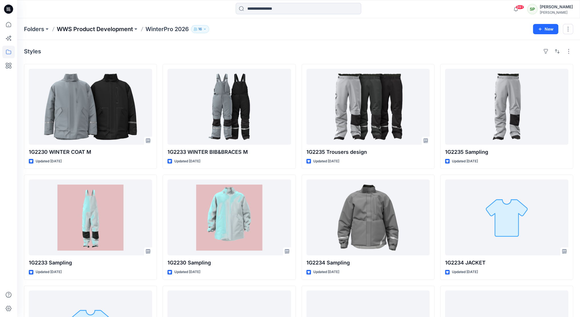
click at [108, 29] on p "WWS Product Development" at bounding box center [95, 29] width 76 height 8
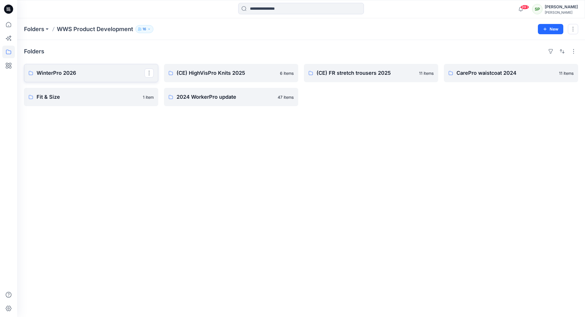
click at [93, 75] on p "WinterPro 2026" at bounding box center [91, 73] width 108 height 8
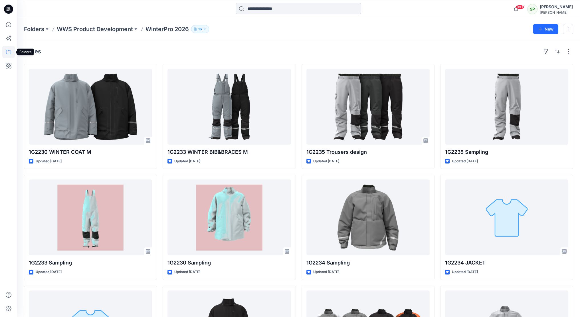
click at [3, 51] on icon at bounding box center [8, 52] width 13 height 13
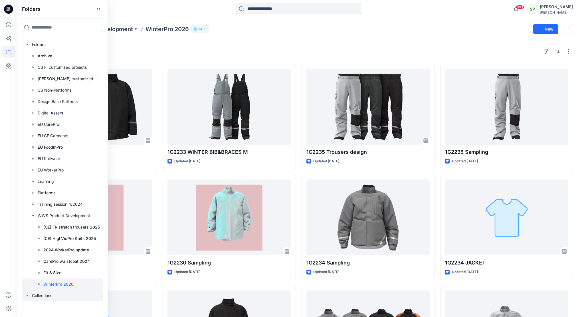
click at [52, 296] on div at bounding box center [63, 295] width 82 height 11
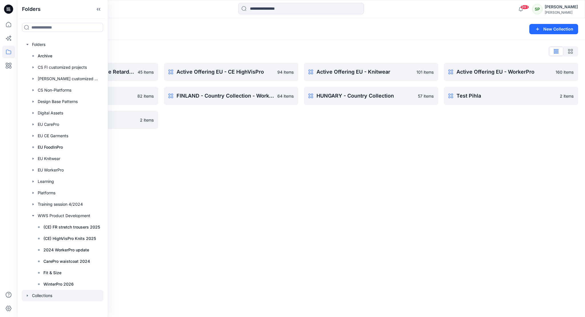
click at [344, 164] on div "Collections New Collection Collections List Active Offering EU - CE Flame Retar…" at bounding box center [300, 167] width 567 height 299
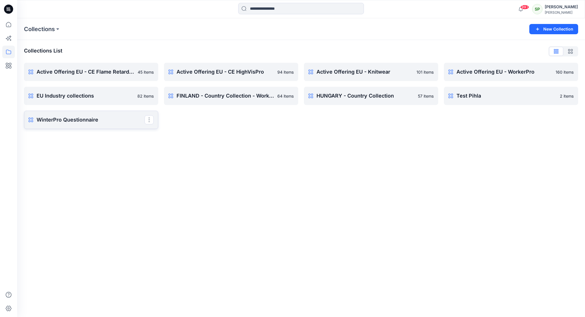
click at [80, 119] on p "WinterPro Questionnaire" at bounding box center [91, 120] width 108 height 8
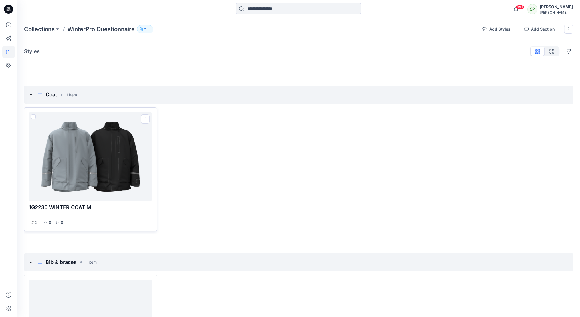
click at [110, 170] on div at bounding box center [90, 156] width 119 height 84
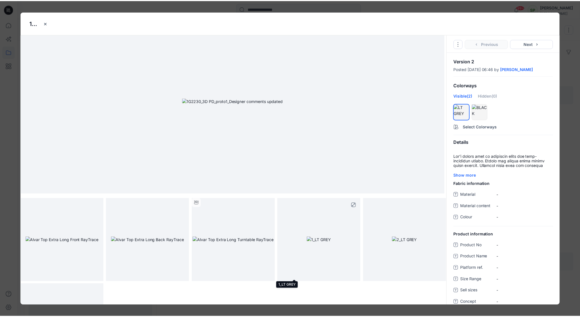
scroll to position [29, 0]
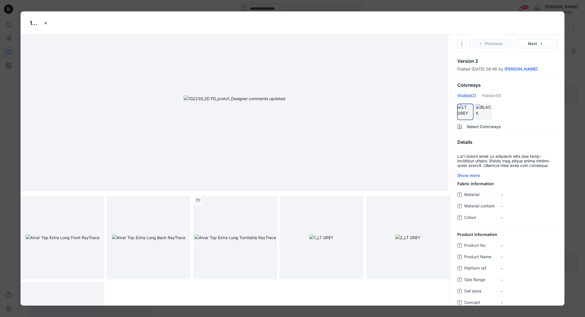
click at [193, 102] on img at bounding box center [235, 99] width 102 height 6
click at [69, 241] on img at bounding box center [63, 238] width 74 height 6
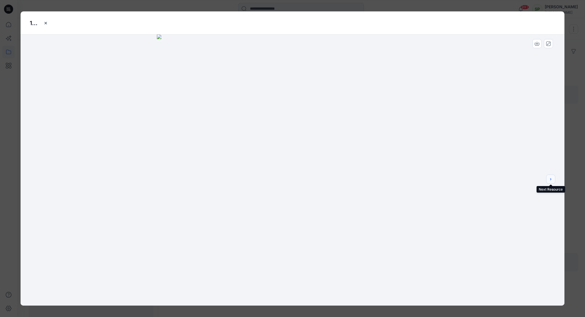
click at [551, 180] on icon "next" at bounding box center [550, 179] width 5 height 5
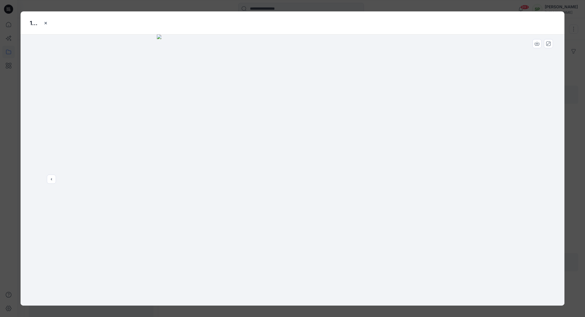
click at [551, 180] on div at bounding box center [293, 170] width 544 height 271
click at [47, 22] on icon "close-btn" at bounding box center [45, 23] width 5 height 5
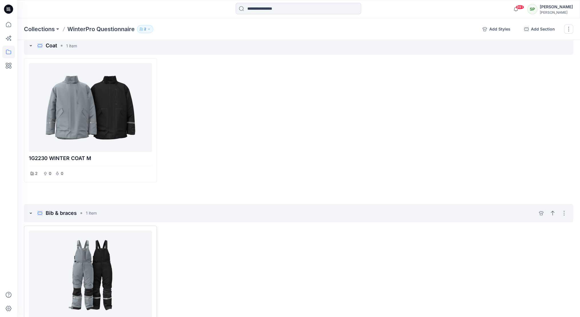
scroll to position [110, 0]
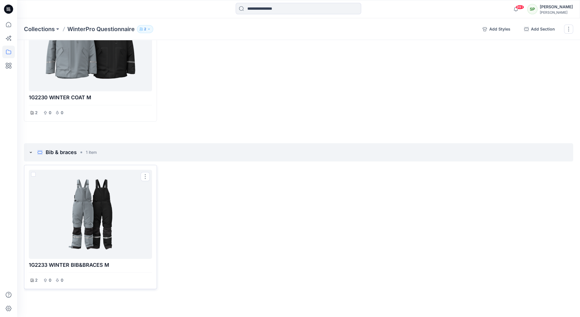
click at [116, 214] on div at bounding box center [90, 214] width 119 height 84
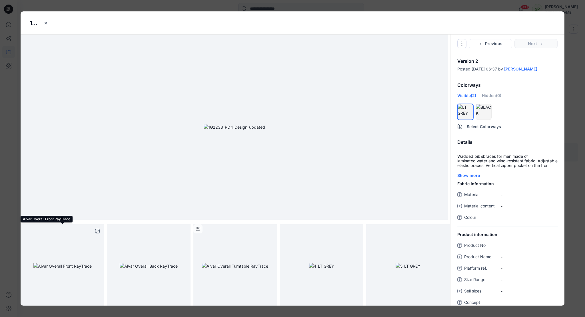
click at [73, 268] on img at bounding box center [62, 266] width 58 height 6
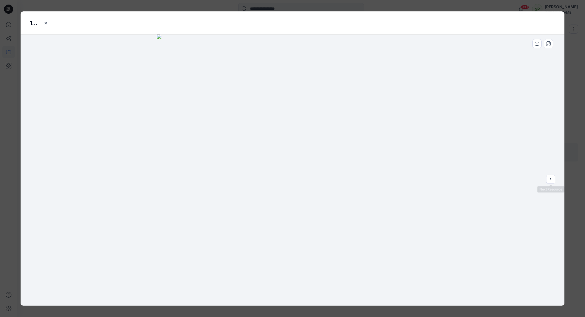
click at [555, 181] on div at bounding box center [293, 170] width 544 height 271
click at [553, 178] on button "next" at bounding box center [550, 179] width 9 height 9
click at [552, 178] on icon "next" at bounding box center [550, 179] width 5 height 5
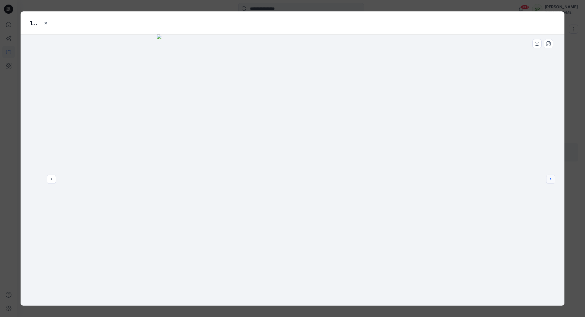
click at [552, 178] on icon "next" at bounding box center [550, 179] width 5 height 5
click at [552, 178] on div at bounding box center [293, 170] width 544 height 271
click at [47, 20] on button "close-btn" at bounding box center [45, 23] width 9 height 9
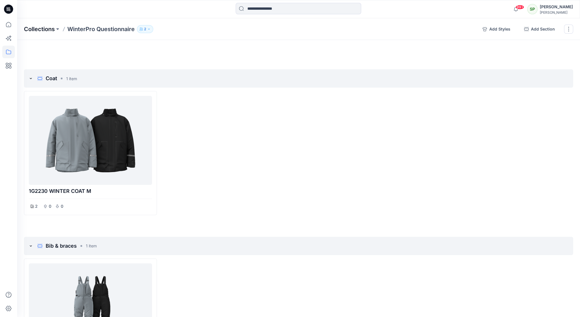
scroll to position [0, 0]
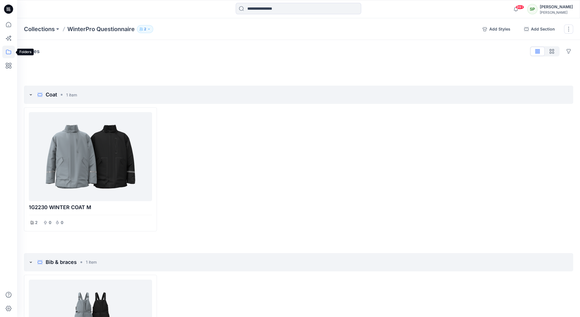
click at [10, 52] on icon at bounding box center [8, 52] width 13 height 13
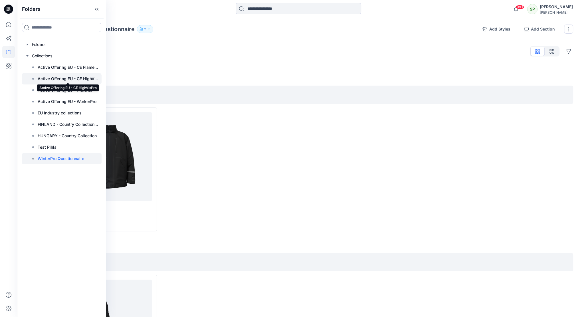
click at [57, 80] on p "Active Offering EU - CE HighVisPro" at bounding box center [68, 78] width 61 height 7
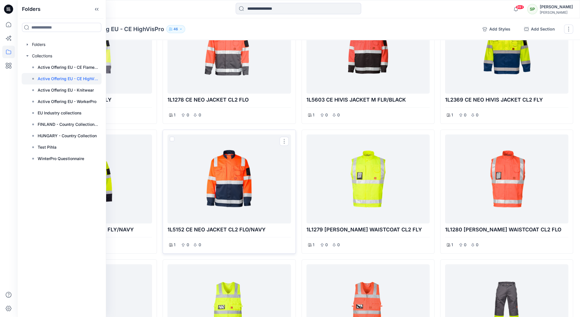
scroll to position [276, 0]
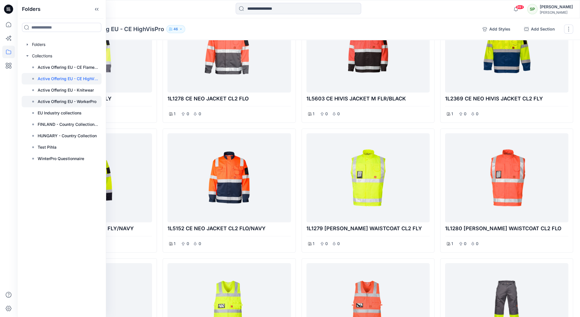
click at [81, 101] on p "Active Offering EU - WorkerPro" at bounding box center [67, 101] width 59 height 7
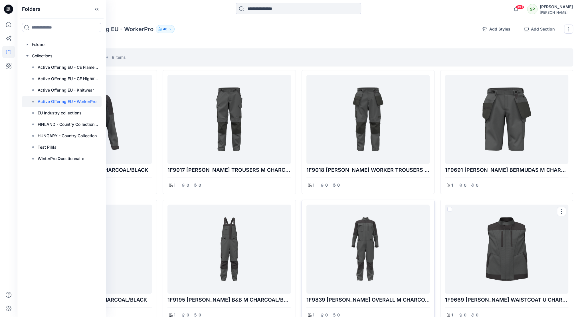
scroll to position [485, 0]
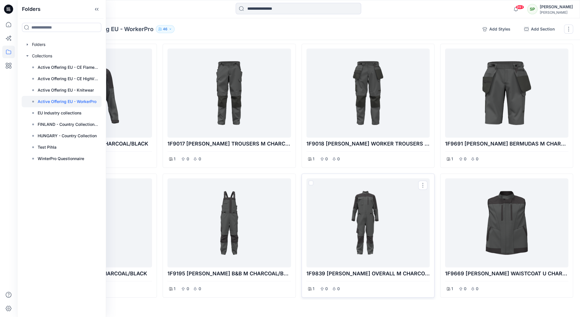
click at [362, 212] on div at bounding box center [368, 223] width 119 height 84
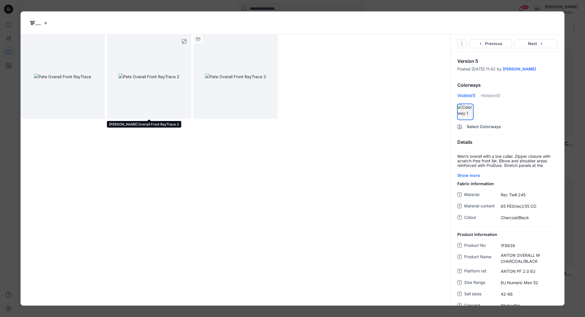
click at [154, 75] on img at bounding box center [148, 77] width 61 height 6
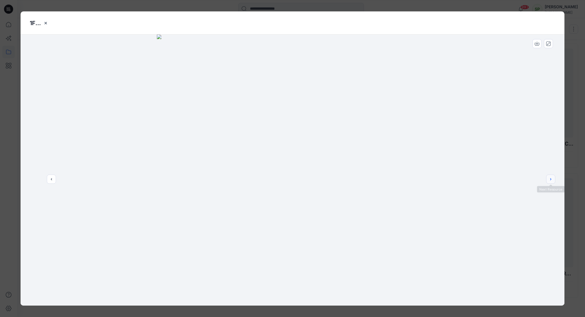
click at [550, 178] on icon "next" at bounding box center [550, 179] width 5 height 5
click at [46, 24] on icon "close-btn" at bounding box center [46, 23] width 2 height 2
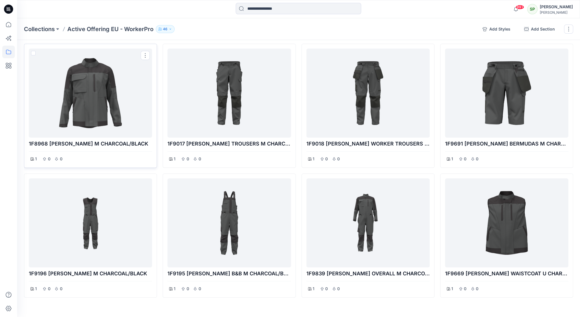
click at [73, 89] on div at bounding box center [90, 93] width 119 height 84
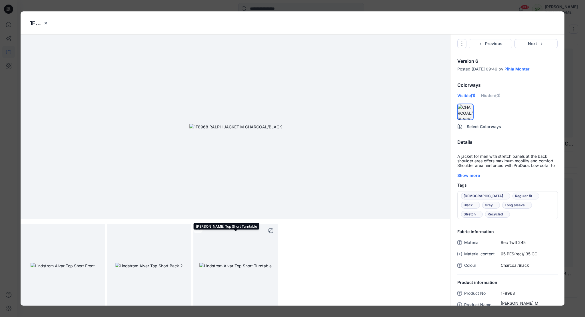
click at [237, 263] on img at bounding box center [235, 266] width 72 height 6
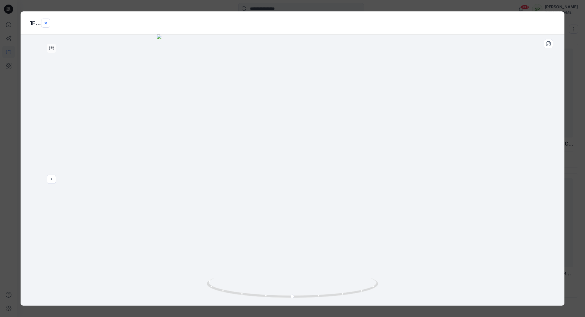
click at [46, 23] on icon "close-btn" at bounding box center [46, 23] width 2 height 2
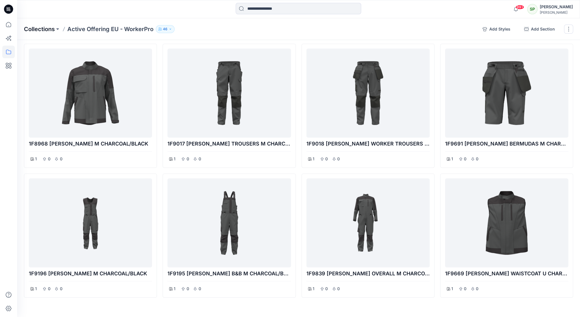
click at [41, 28] on p "Collections" at bounding box center [39, 29] width 31 height 8
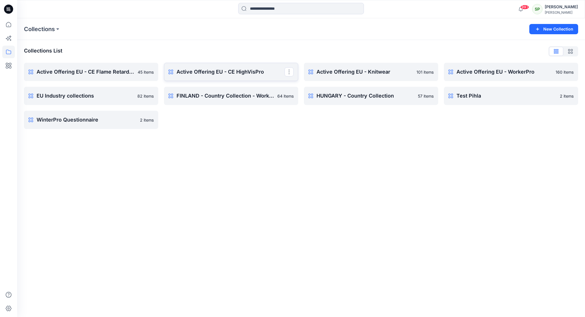
click at [255, 71] on p "Active Offering EU - CE HighVisPro" at bounding box center [230, 72] width 108 height 8
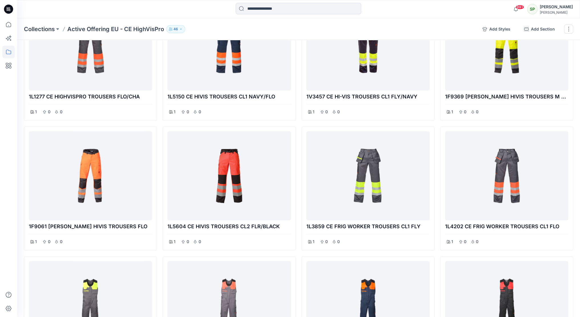
scroll to position [657, 0]
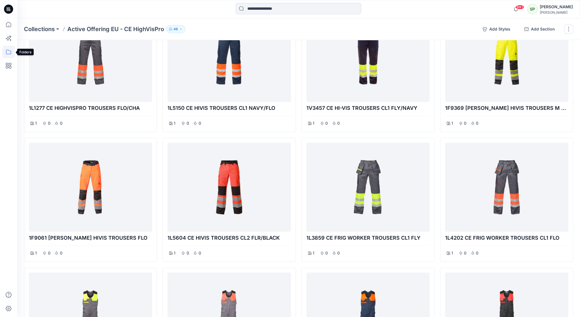
click at [9, 49] on icon at bounding box center [8, 52] width 13 height 13
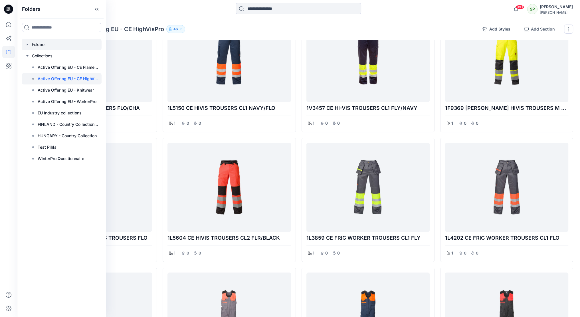
click at [46, 45] on div at bounding box center [62, 44] width 80 height 11
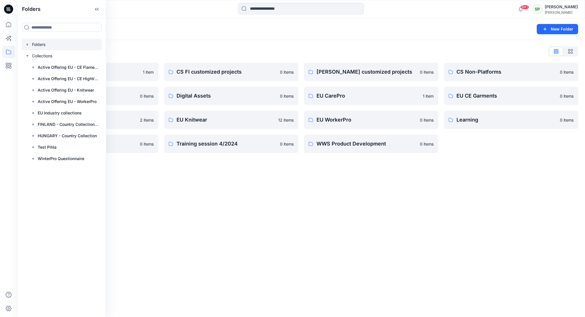
click at [241, 230] on div "Folders New Folder Folders List Archive 1 item Design Base Patterns 0 items EU …" at bounding box center [300, 167] width 567 height 299
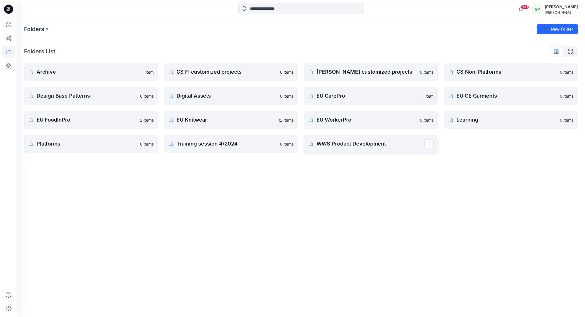
click at [384, 146] on p "WWS Product Development" at bounding box center [370, 144] width 108 height 8
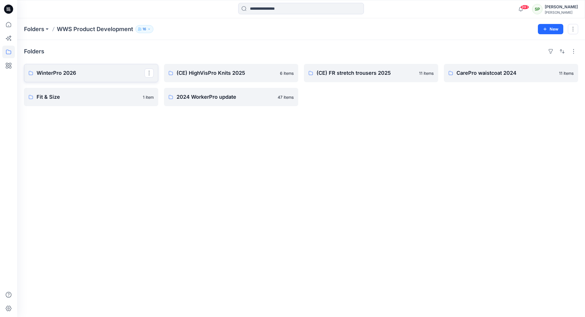
click at [71, 73] on p "WinterPro 2026" at bounding box center [91, 73] width 108 height 8
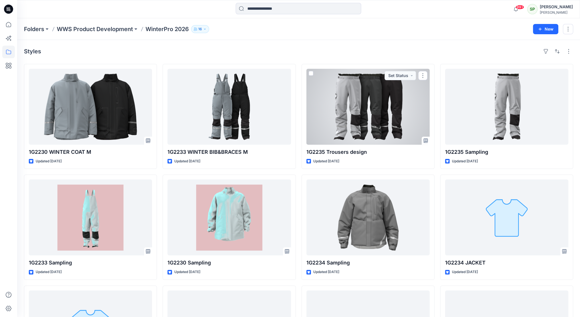
click at [375, 106] on div at bounding box center [368, 107] width 123 height 76
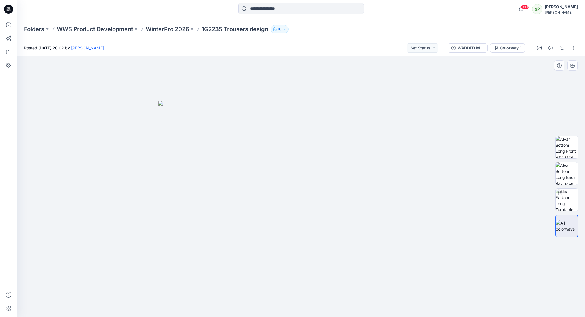
click at [507, 104] on div at bounding box center [300, 186] width 567 height 261
click at [564, 196] on img at bounding box center [566, 200] width 22 height 22
drag, startPoint x: 373, startPoint y: 303, endPoint x: 229, endPoint y: 299, distance: 144.8
click at [229, 299] on icon at bounding box center [301, 299] width 173 height 21
click at [560, 48] on icon "button" at bounding box center [561, 48] width 5 height 5
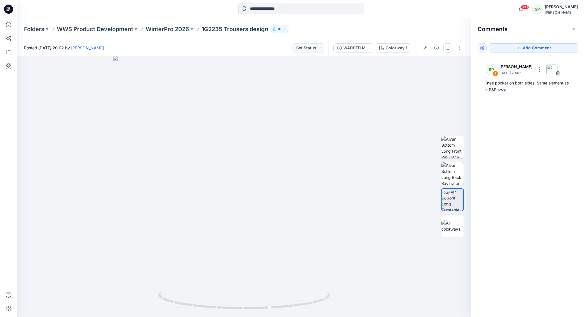
click at [483, 48] on button "button" at bounding box center [481, 47] width 9 height 9
click at [507, 70] on p "Show resolved comments" at bounding box center [506, 72] width 48 height 6
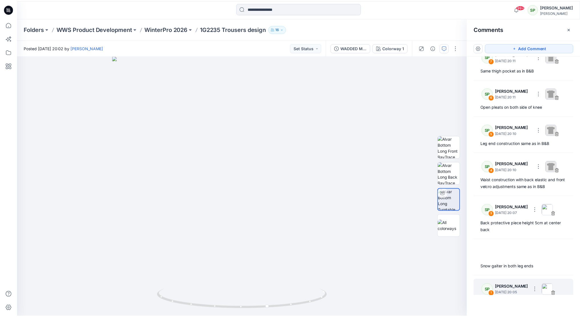
scroll to position [79, 0]
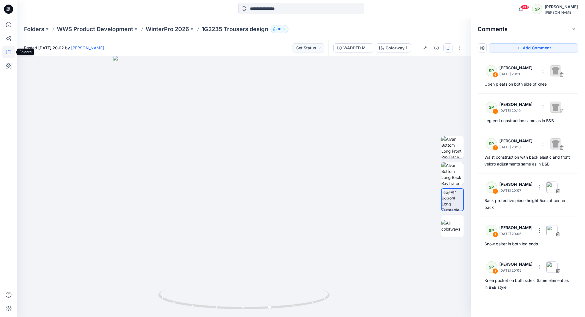
click at [9, 53] on icon at bounding box center [8, 52] width 13 height 13
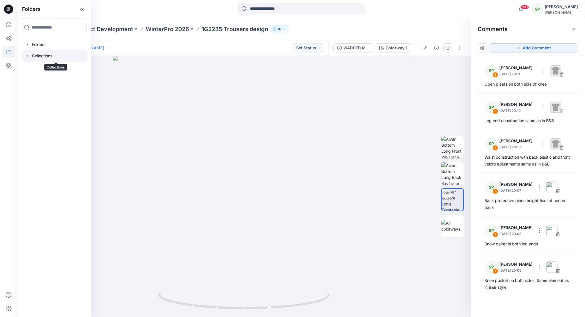
click at [56, 57] on div at bounding box center [54, 55] width 65 height 11
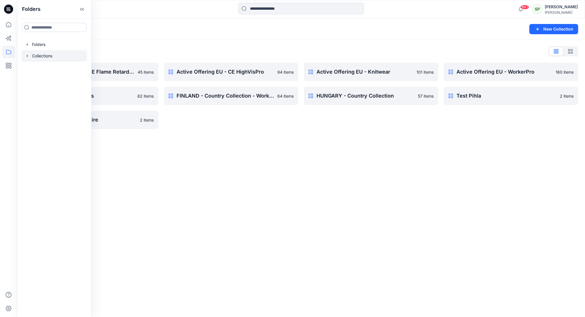
click at [202, 167] on div "Collections New Collection Collections List Active Offering EU - CE Flame Retar…" at bounding box center [300, 167] width 567 height 299
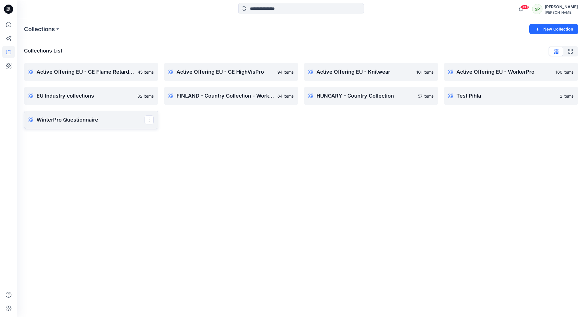
click at [100, 120] on p "WinterPro Questionnaire" at bounding box center [91, 120] width 108 height 8
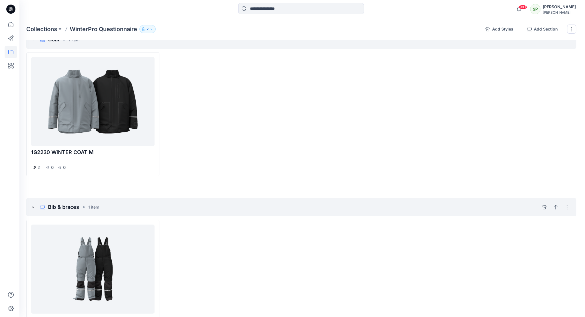
scroll to position [53, 0]
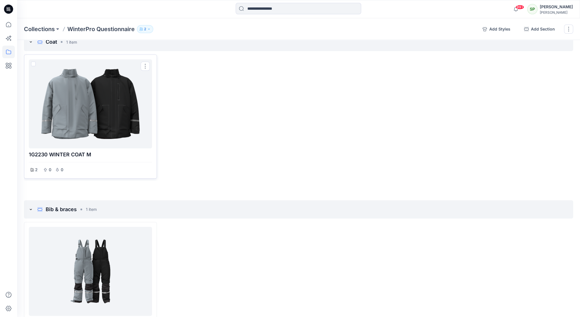
click at [120, 118] on div at bounding box center [90, 104] width 119 height 84
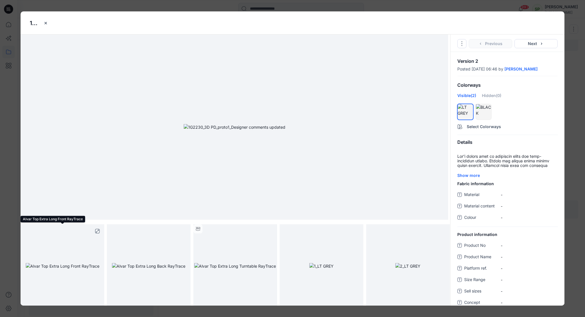
click at [54, 263] on img at bounding box center [63, 266] width 74 height 6
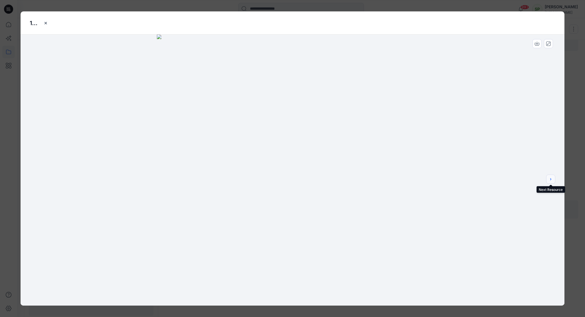
click at [551, 179] on icon "next" at bounding box center [550, 179] width 5 height 5
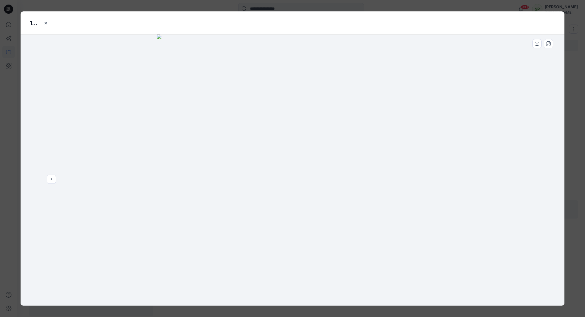
click at [551, 179] on div at bounding box center [293, 170] width 544 height 271
click at [45, 23] on icon "close-btn" at bounding box center [46, 23] width 2 height 2
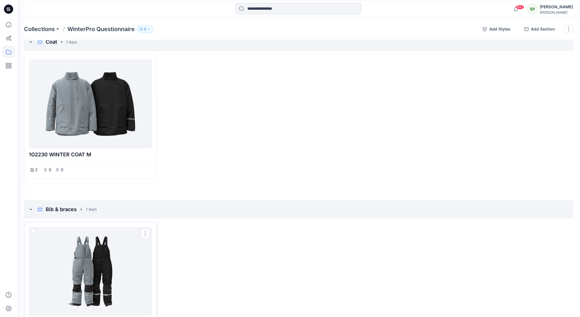
click at [110, 268] on div at bounding box center [90, 271] width 119 height 84
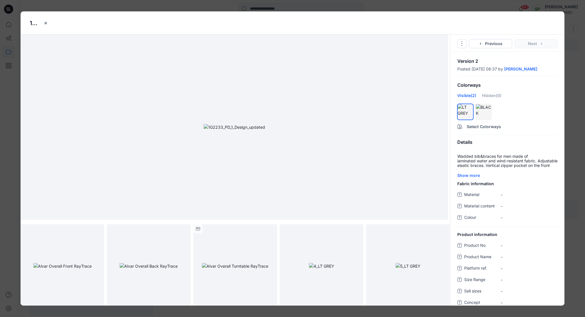
click at [426, 136] on div at bounding box center [234, 127] width 427 height 185
click at [92, 264] on img at bounding box center [62, 266] width 58 height 6
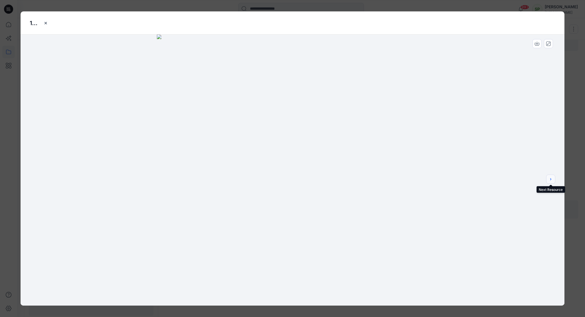
click at [552, 180] on icon "next" at bounding box center [550, 179] width 5 height 5
drag, startPoint x: 367, startPoint y: 294, endPoint x: 246, endPoint y: 293, distance: 120.2
click at [246, 293] on icon at bounding box center [293, 288] width 173 height 21
drag, startPoint x: 300, startPoint y: 268, endPoint x: 300, endPoint y: 138, distance: 130.2
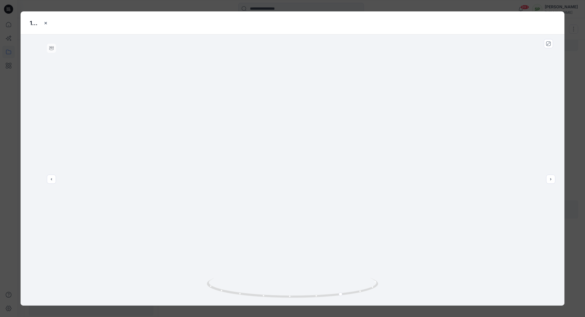
click at [300, 138] on img at bounding box center [292, 89] width 434 height 434
click at [550, 180] on icon "next" at bounding box center [550, 179] width 1 height 2
click at [550, 180] on div at bounding box center [293, 170] width 544 height 271
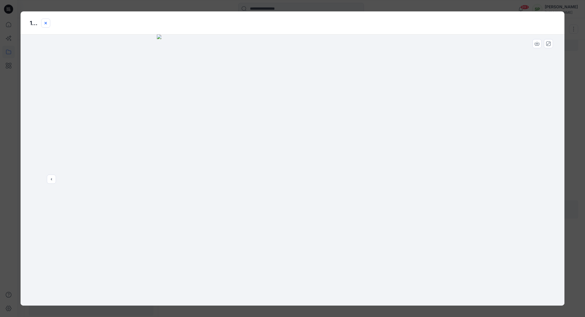
click at [46, 23] on icon "close-btn" at bounding box center [46, 23] width 2 height 2
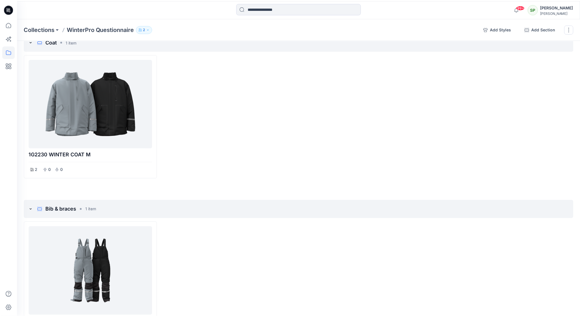
scroll to position [81, 0]
